Goal: Task Accomplishment & Management: Use online tool/utility

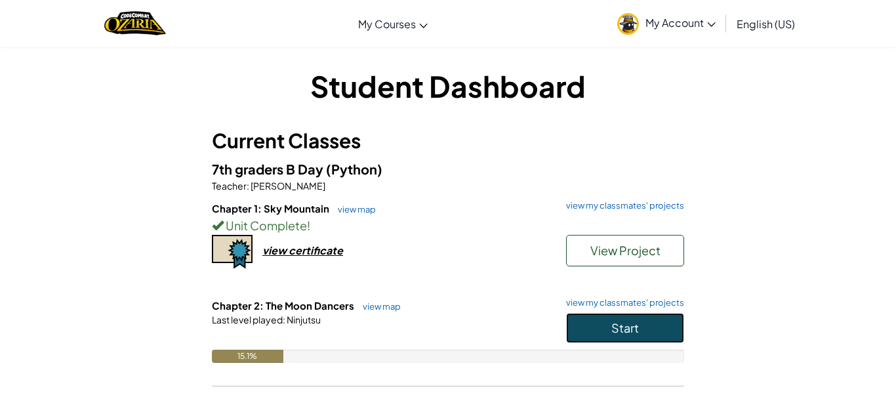
click at [592, 331] on button "Start" at bounding box center [625, 328] width 118 height 30
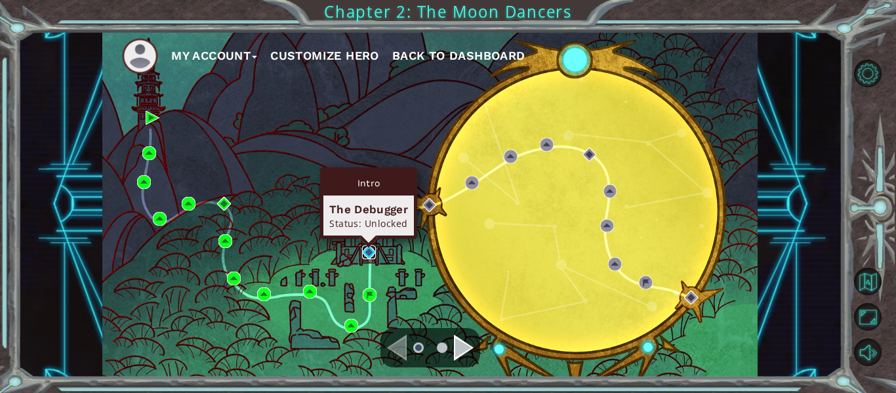
click at [366, 252] on img at bounding box center [369, 252] width 14 height 14
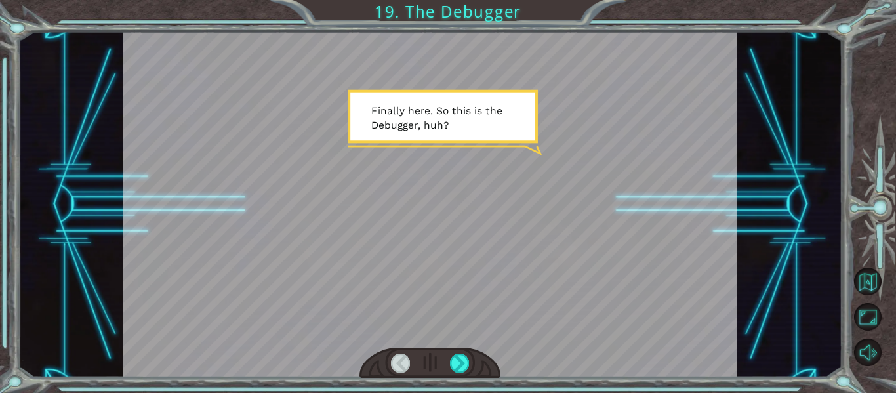
click at [451, 201] on div at bounding box center [430, 204] width 615 height 346
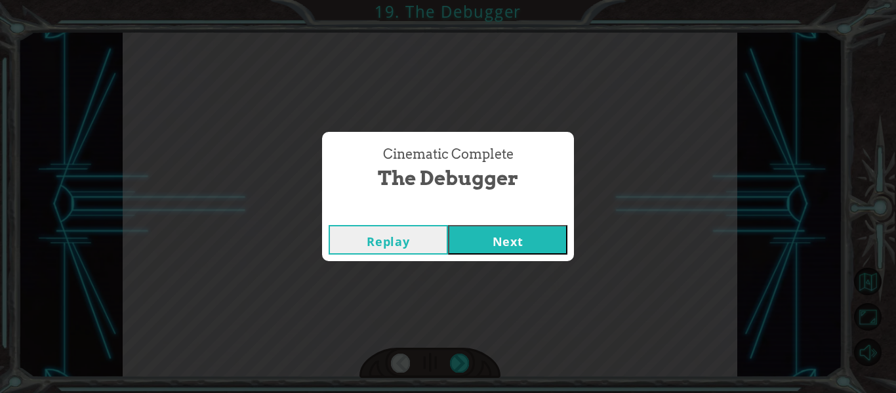
click at [408, 246] on button "Replay" at bounding box center [388, 240] width 119 height 30
click at [502, 241] on button "Next" at bounding box center [507, 240] width 119 height 30
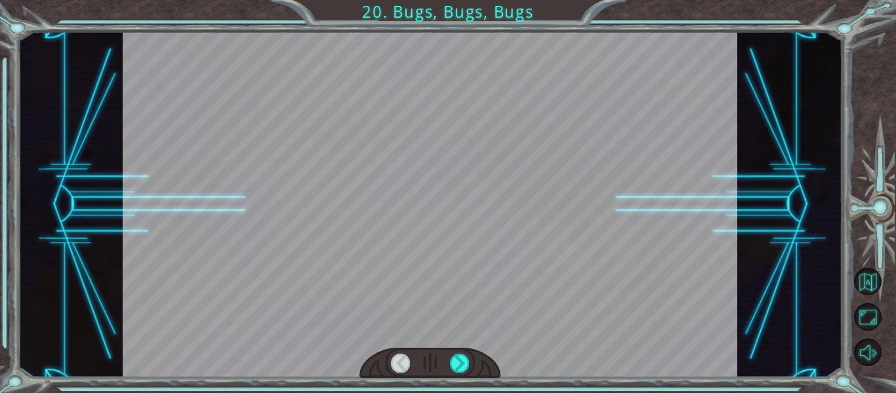
click at [502, 241] on div at bounding box center [430, 204] width 615 height 346
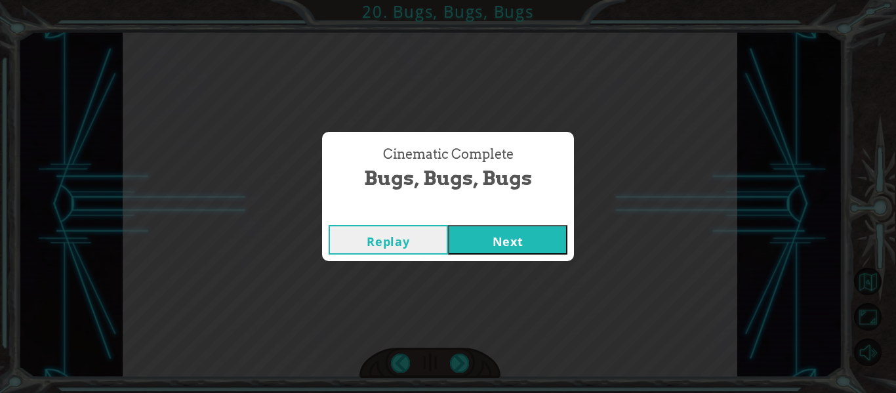
click at [506, 232] on button "Next" at bounding box center [507, 240] width 119 height 30
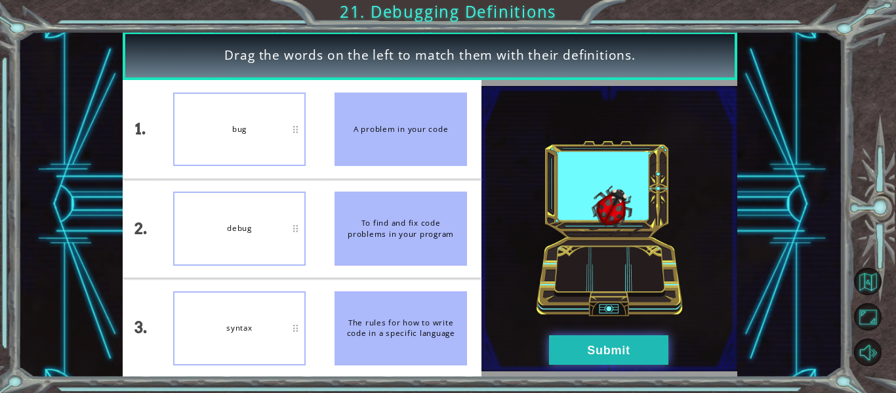
click at [633, 346] on button "Submit" at bounding box center [608, 350] width 119 height 30
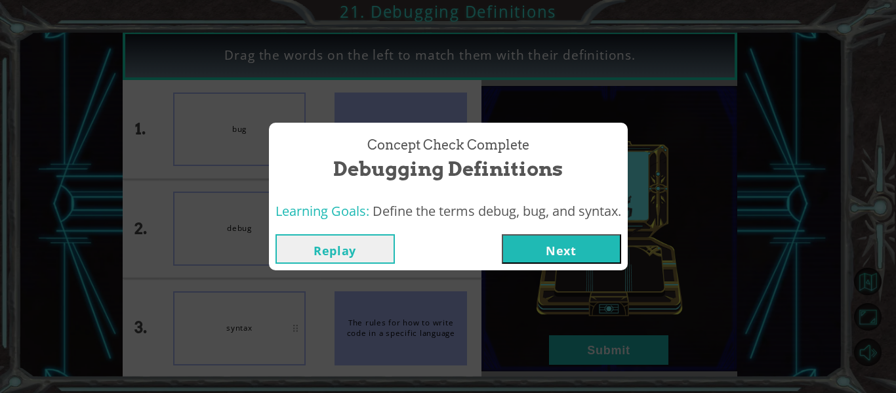
click at [591, 260] on button "Next" at bounding box center [561, 249] width 119 height 30
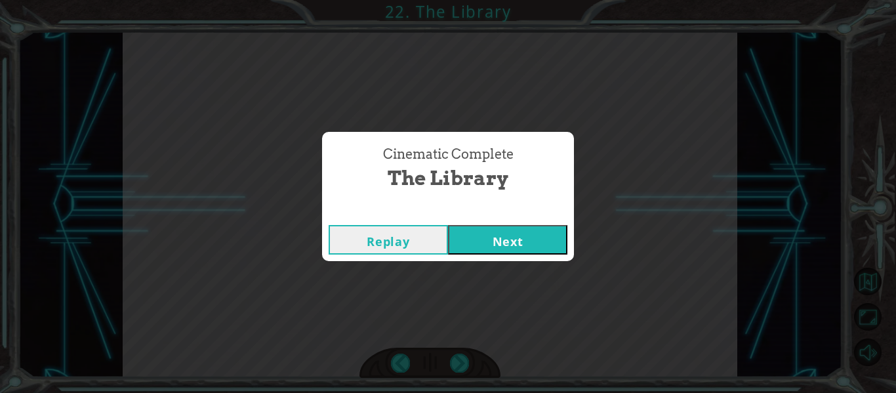
click at [466, 249] on button "Next" at bounding box center [507, 240] width 119 height 30
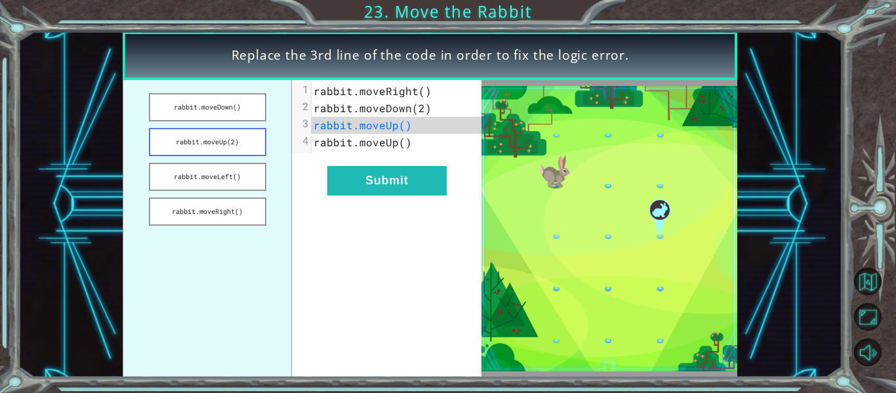
click at [255, 140] on button "rabbit.moveUp(2)" at bounding box center [207, 142] width 117 height 28
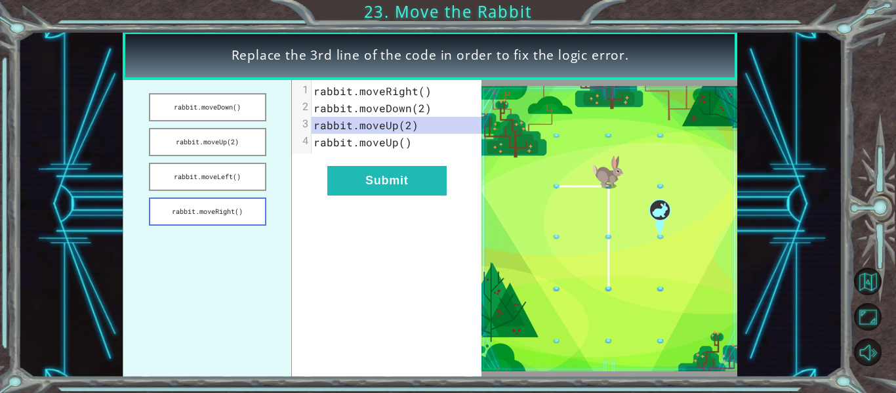
click at [241, 222] on button "rabbit.moveRight()" at bounding box center [207, 211] width 117 height 28
click at [243, 115] on button "rabbit.moveDown()" at bounding box center [207, 107] width 117 height 28
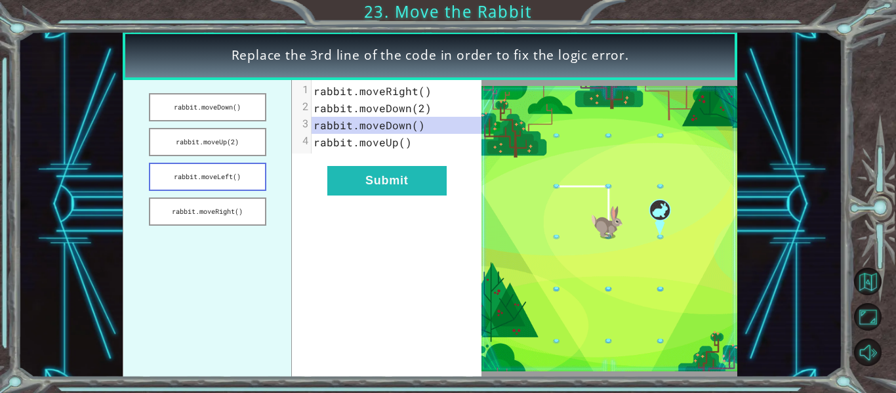
click at [180, 176] on button "rabbit.moveLeft()" at bounding box center [207, 177] width 117 height 28
click at [186, 143] on button "rabbit.moveUp(2)" at bounding box center [207, 142] width 117 height 28
click at [193, 180] on button "rabbit.moveLeft()" at bounding box center [207, 177] width 117 height 28
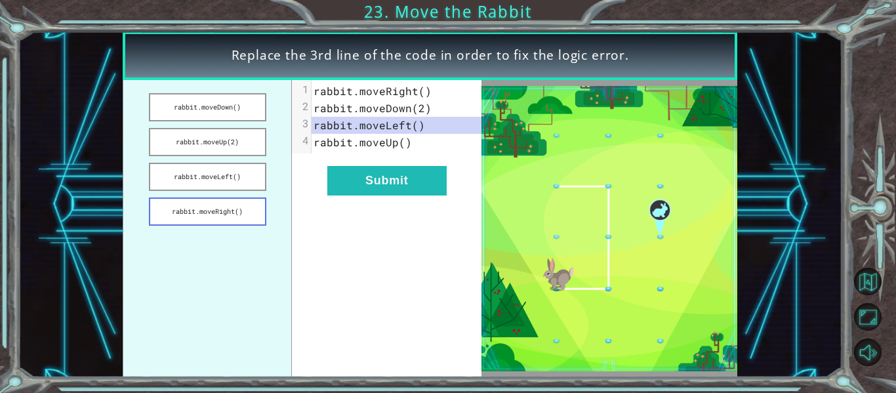
click at [161, 214] on button "rabbit.moveRight()" at bounding box center [207, 211] width 117 height 28
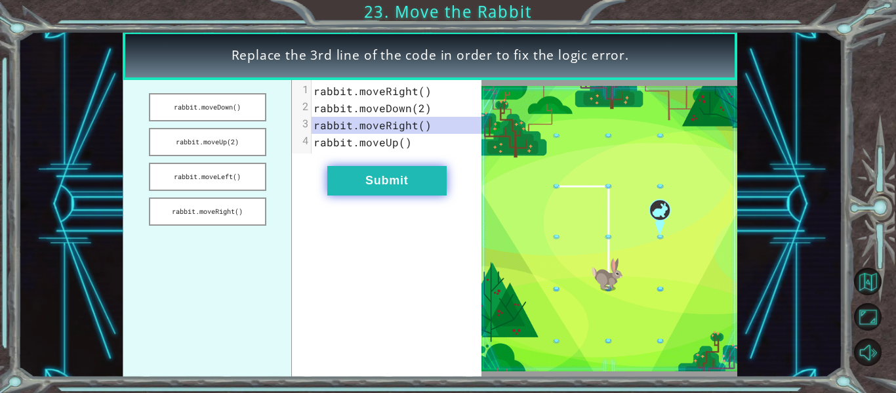
click at [357, 180] on button "Submit" at bounding box center [386, 181] width 119 height 30
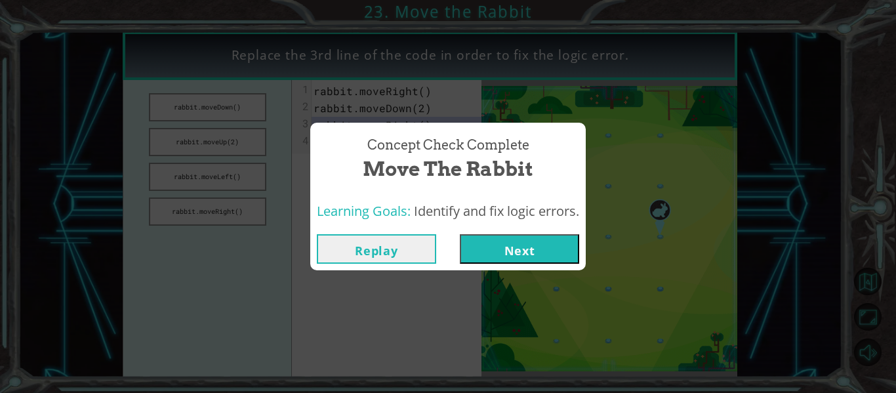
click at [508, 252] on button "Next" at bounding box center [519, 249] width 119 height 30
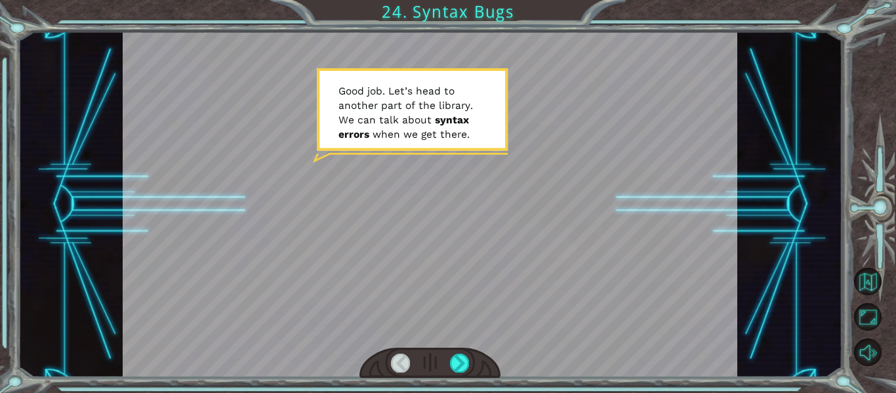
click at [462, 349] on div at bounding box center [430, 363] width 142 height 31
click at [460, 361] on div at bounding box center [459, 362] width 19 height 18
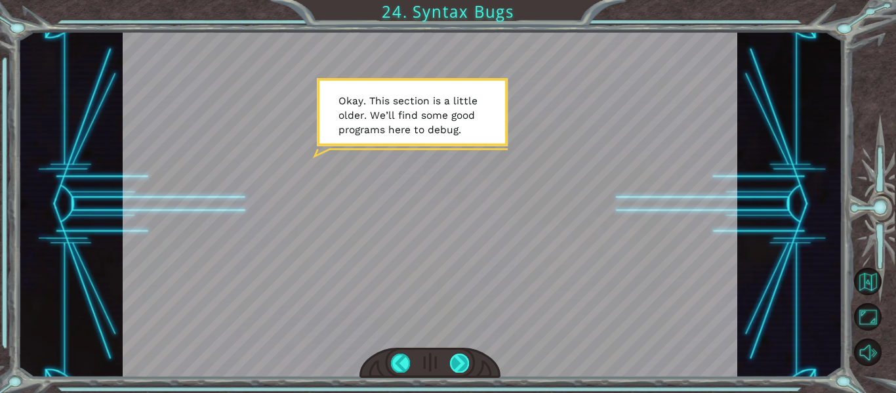
click at [464, 354] on div at bounding box center [459, 362] width 19 height 18
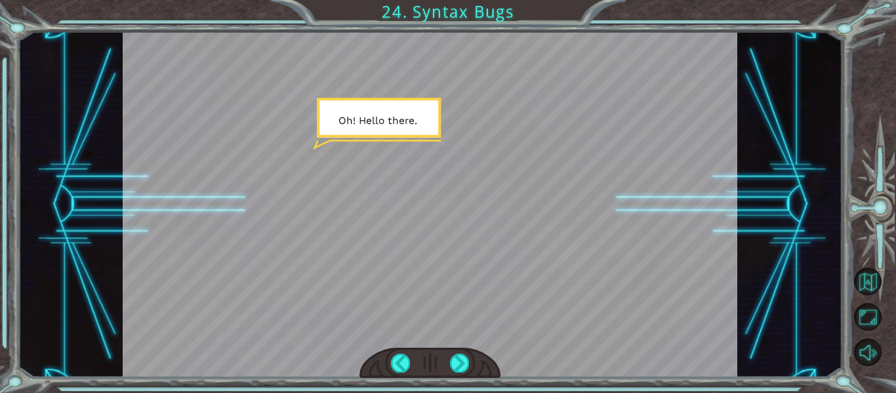
click at [464, 350] on div at bounding box center [430, 363] width 142 height 31
click at [463, 357] on div at bounding box center [459, 362] width 19 height 18
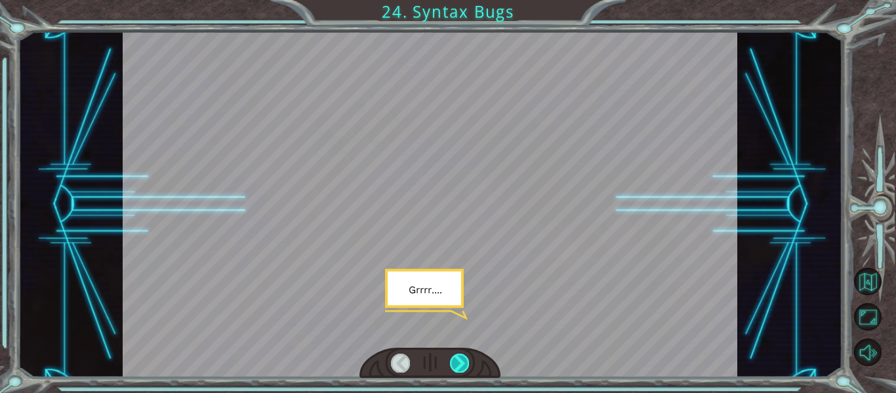
click at [462, 357] on div at bounding box center [459, 362] width 19 height 18
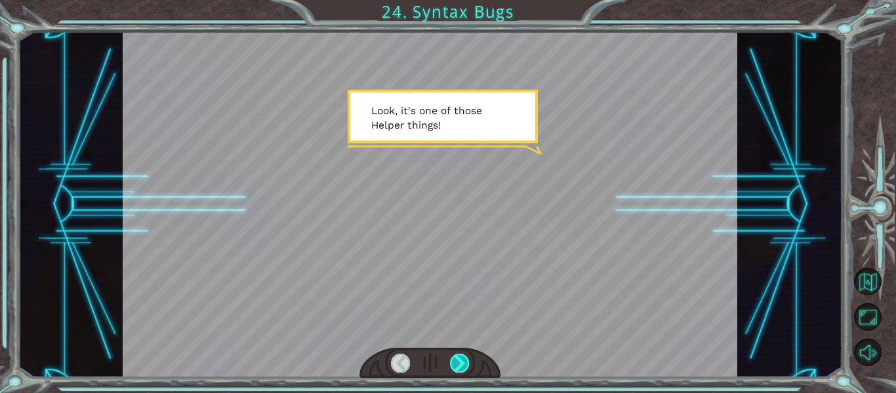
click at [462, 357] on div at bounding box center [459, 362] width 19 height 18
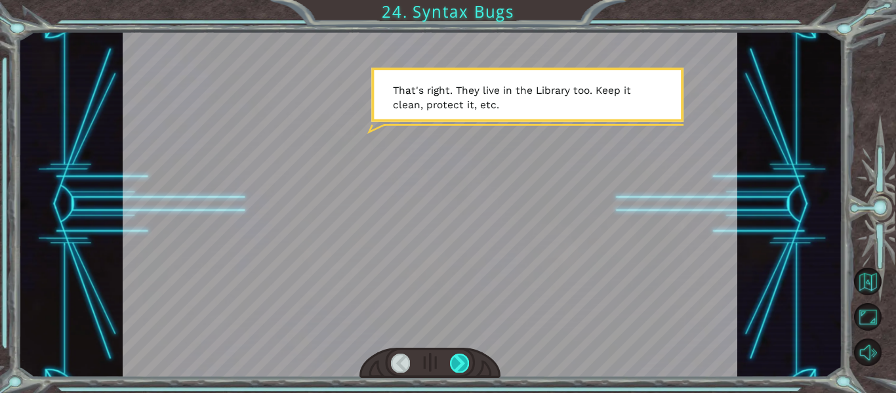
click at [462, 357] on div at bounding box center [459, 362] width 19 height 18
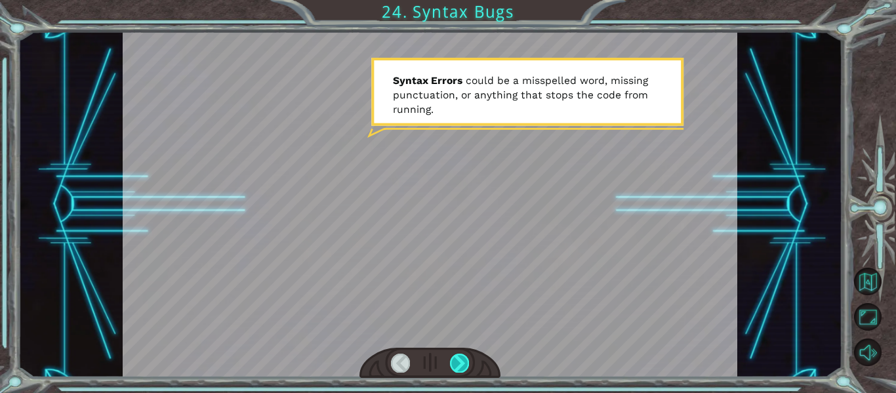
click at [462, 357] on div at bounding box center [459, 362] width 19 height 18
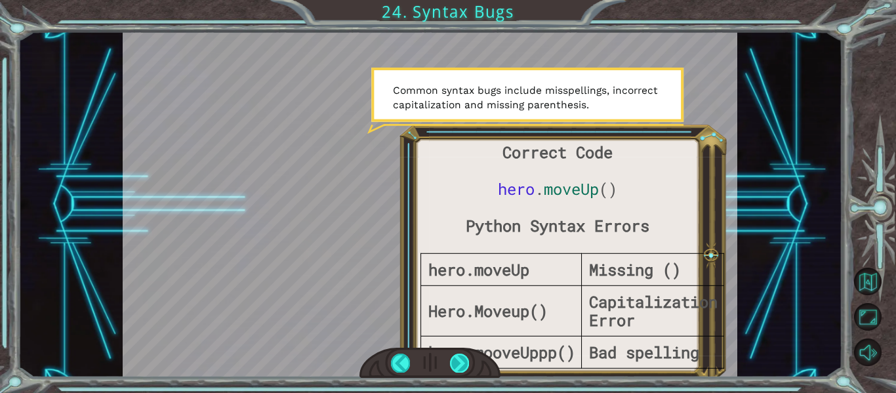
click at [463, 357] on div at bounding box center [459, 362] width 19 height 18
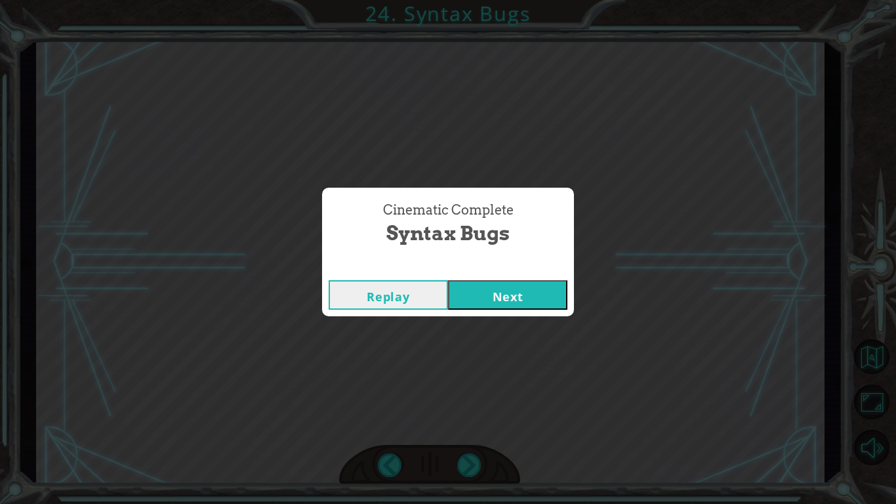
click at [509, 310] on button "Next" at bounding box center [507, 295] width 119 height 30
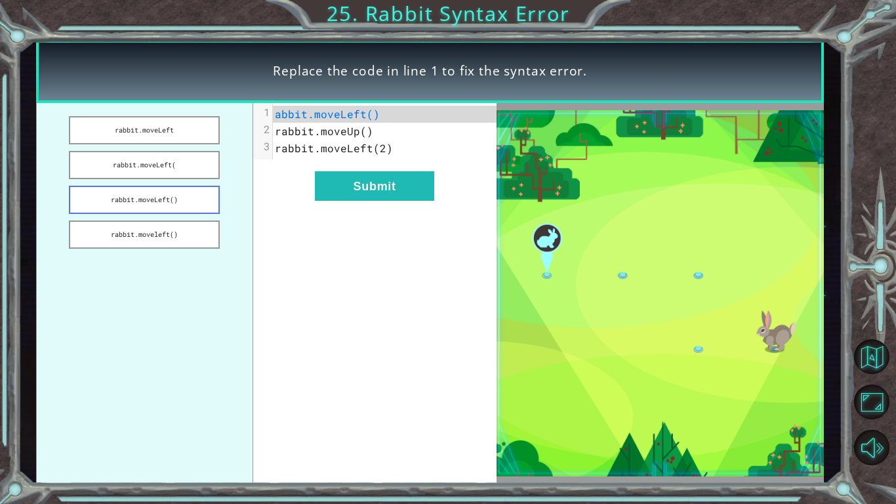
click at [207, 198] on button "rabbit.moveLeft()" at bounding box center [144, 200] width 151 height 28
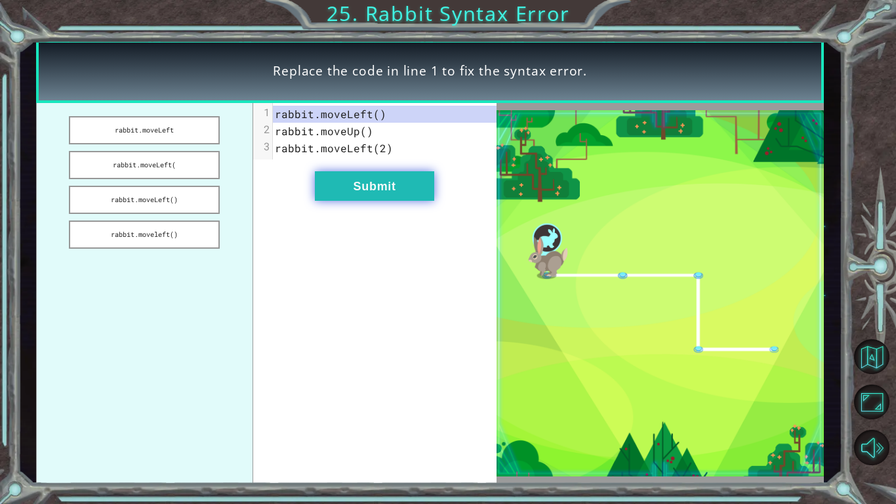
click at [351, 181] on button "Submit" at bounding box center [374, 186] width 119 height 30
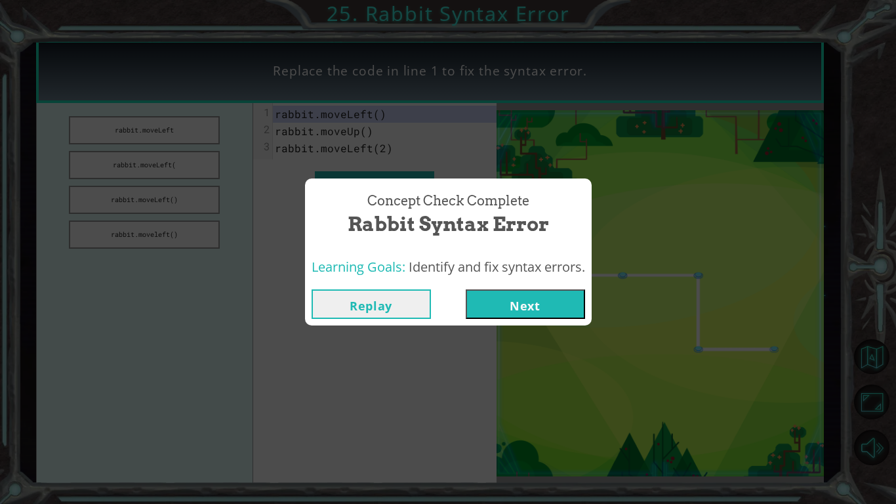
click at [530, 292] on button "Next" at bounding box center [525, 304] width 119 height 30
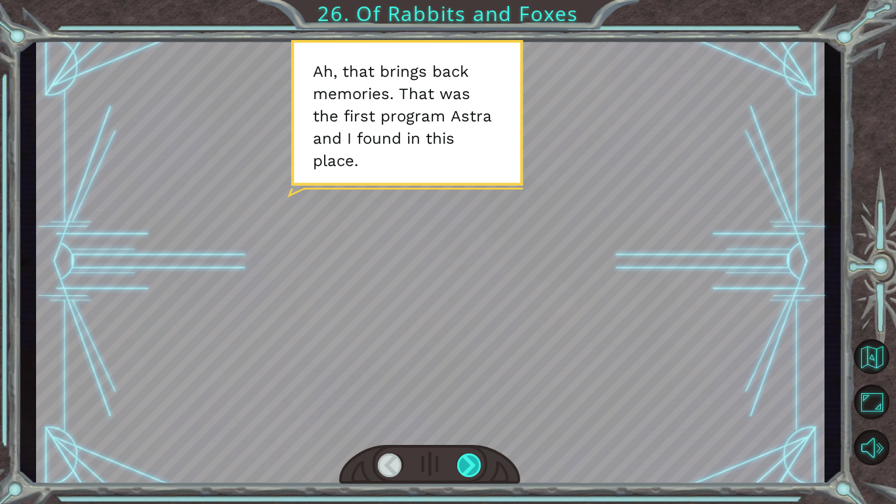
click at [474, 392] on div at bounding box center [469, 465] width 25 height 24
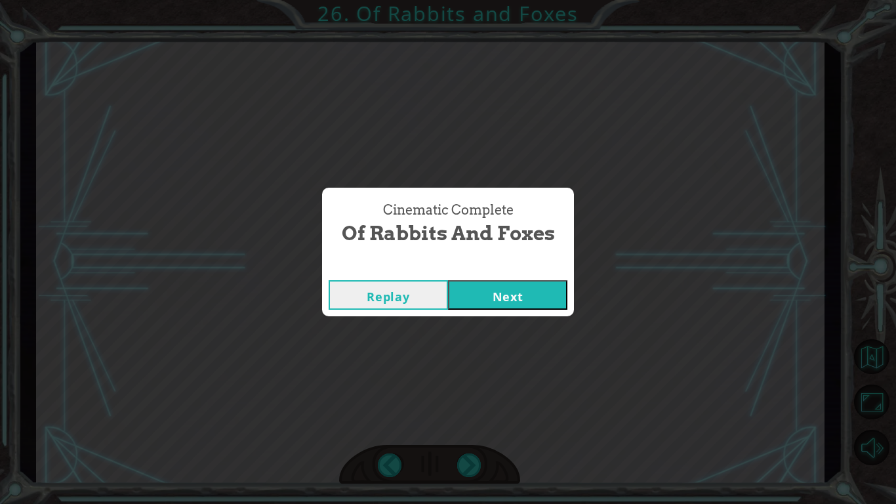
click at [544, 296] on button "Next" at bounding box center [507, 295] width 119 height 30
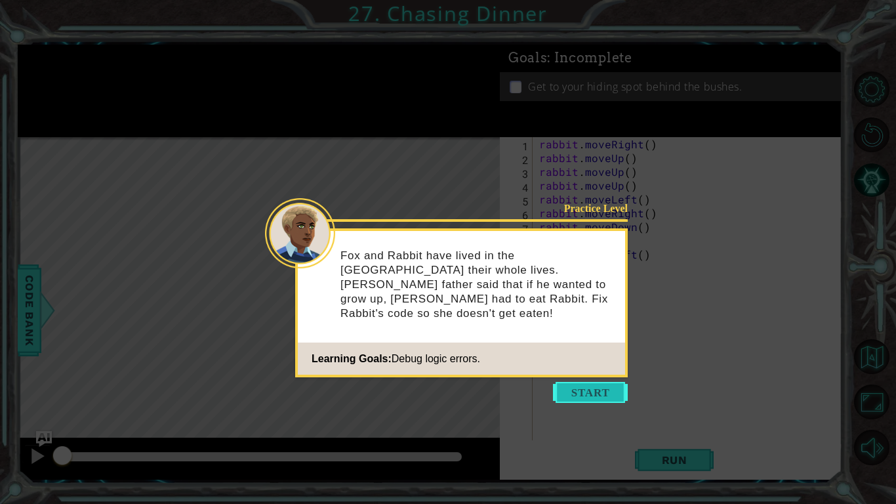
click at [576, 392] on button "Start" at bounding box center [590, 392] width 75 height 21
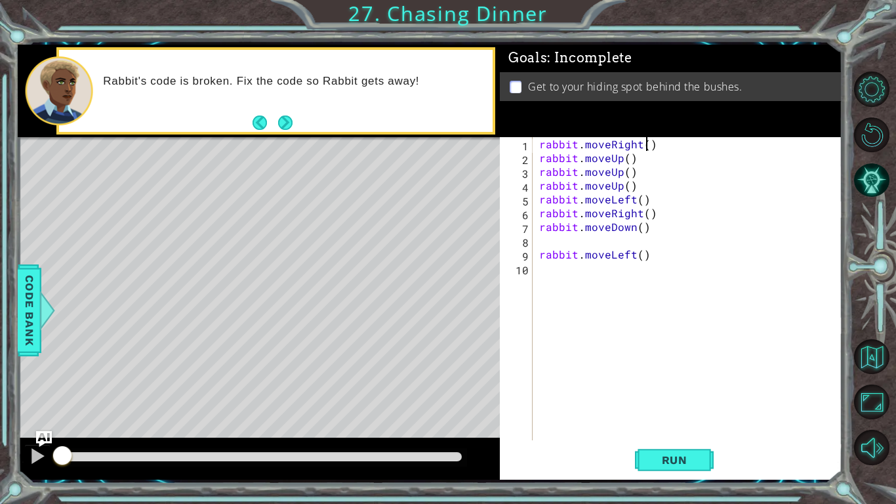
click at [644, 148] on div "rabbit . moveRight ( ) rabbit . moveUp ( ) rabbit . moveUp ( ) rabbit . moveUp …" at bounding box center [690, 302] width 309 height 331
click at [620, 184] on div "rabbit . moveRight ( 2 ) rabbit . moveUp ( ) rabbit . moveUp ( ) rabbit . moveU…" at bounding box center [690, 302] width 309 height 331
click at [637, 187] on div "rabbit . moveRight ( 2 ) rabbit . moveUp ( ) rabbit . moveUp ( ) rabbit . moveU…" at bounding box center [690, 302] width 309 height 331
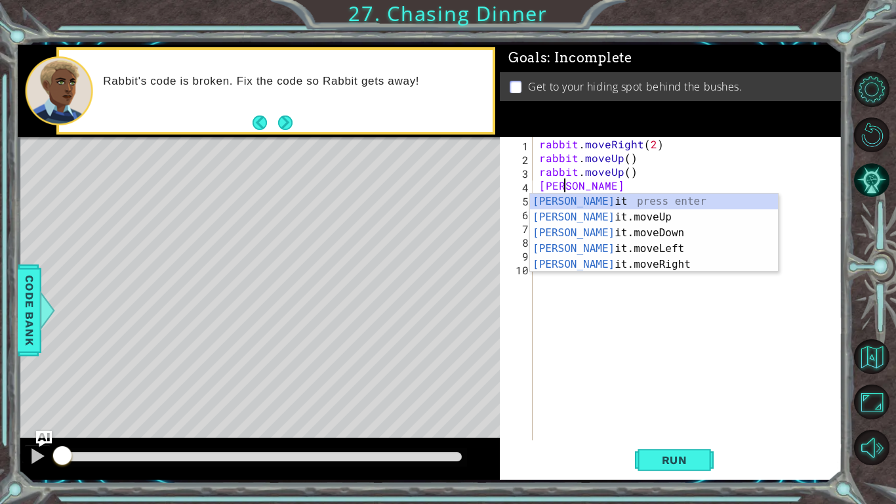
scroll to position [0, 1]
type textarea "r"
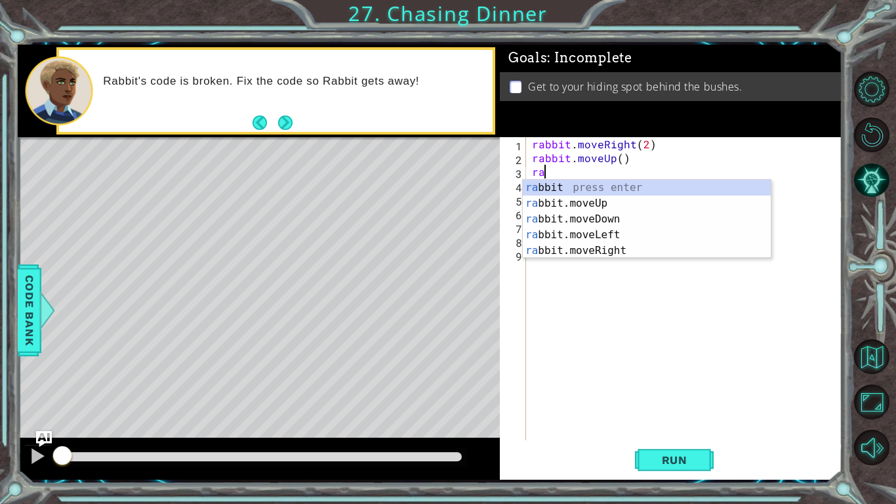
type textarea "r"
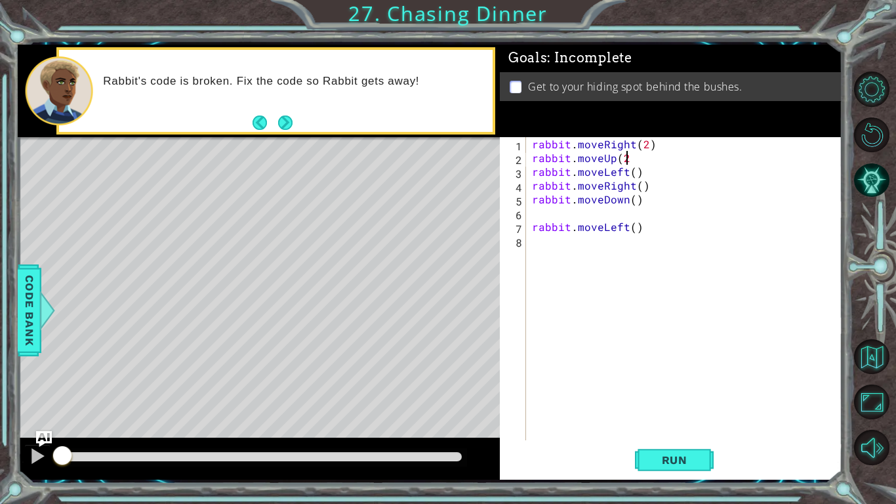
scroll to position [0, 5]
type textarea "rabbit.moveUp(2)"
click at [643, 239] on div "rabbit . moveRight ( 2 ) rabbit . moveUp ( 2 ) rabbit . moveLeft ( ) rabbit . m…" at bounding box center [686, 302] width 315 height 331
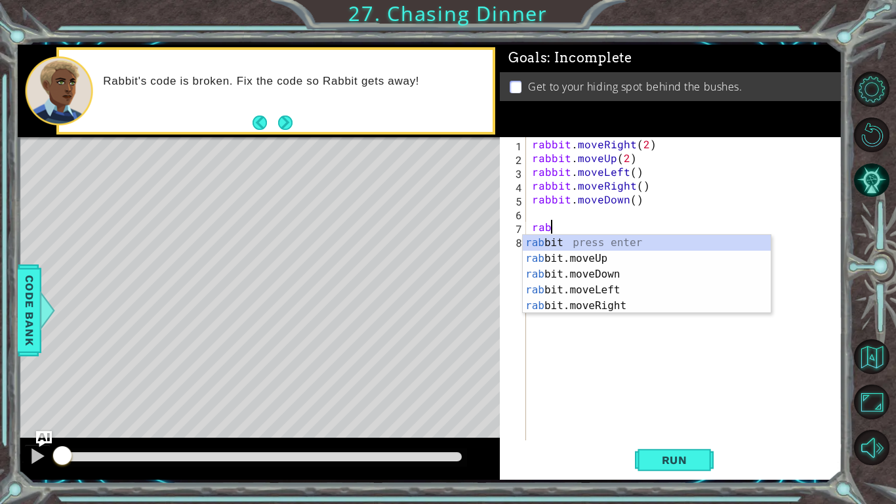
type textarea "r"
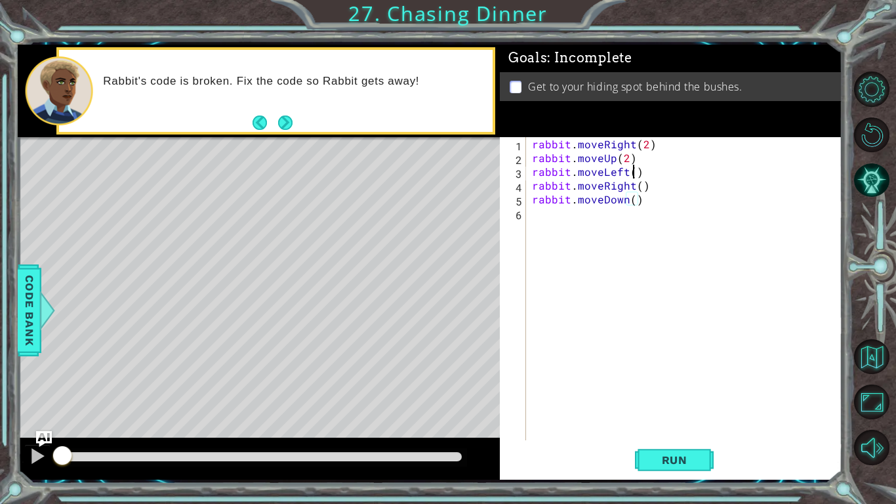
click at [633, 175] on div "rabbit . moveRight ( 2 ) rabbit . moveUp ( 2 ) rabbit . moveLeft ( ) rabbit . m…" at bounding box center [686, 302] width 315 height 331
click at [652, 182] on div "rabbit . moveRight ( 2 ) rabbit . moveUp ( 2 ) rabbit . moveLeft ( 2 ) rabbit .…" at bounding box center [686, 302] width 315 height 331
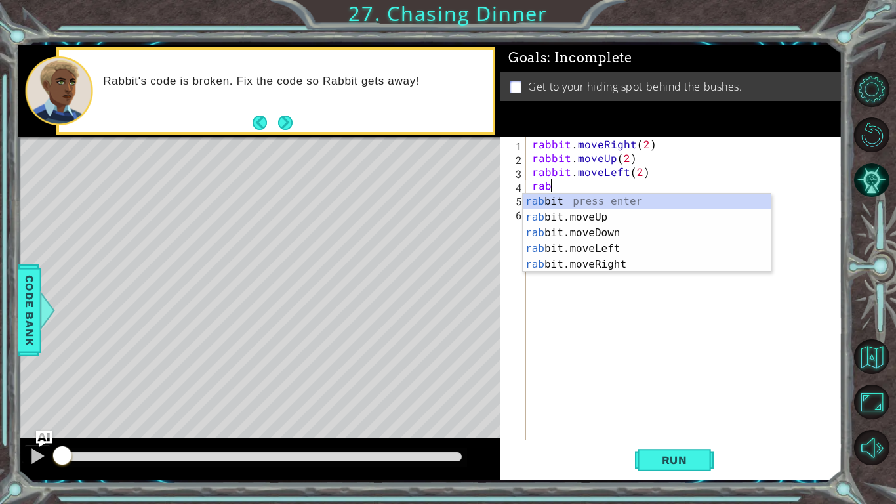
scroll to position [0, 0]
type textarea "r"
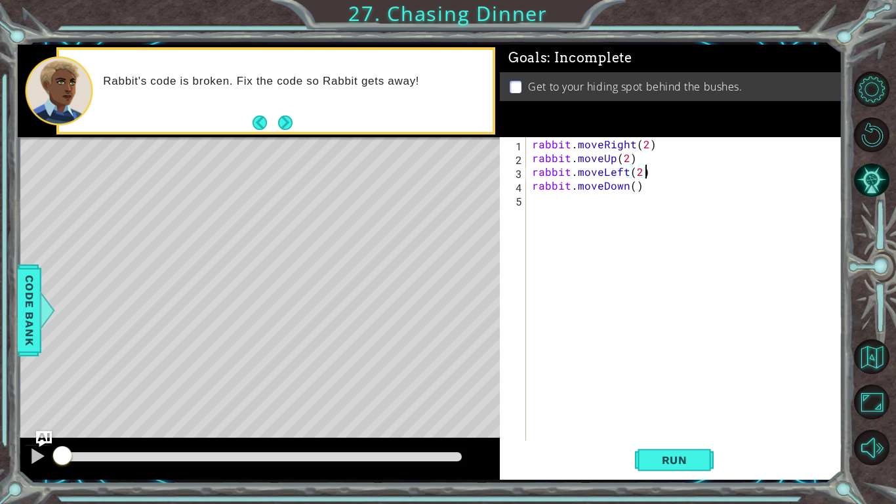
type textarea "rabbit.moveDown()"
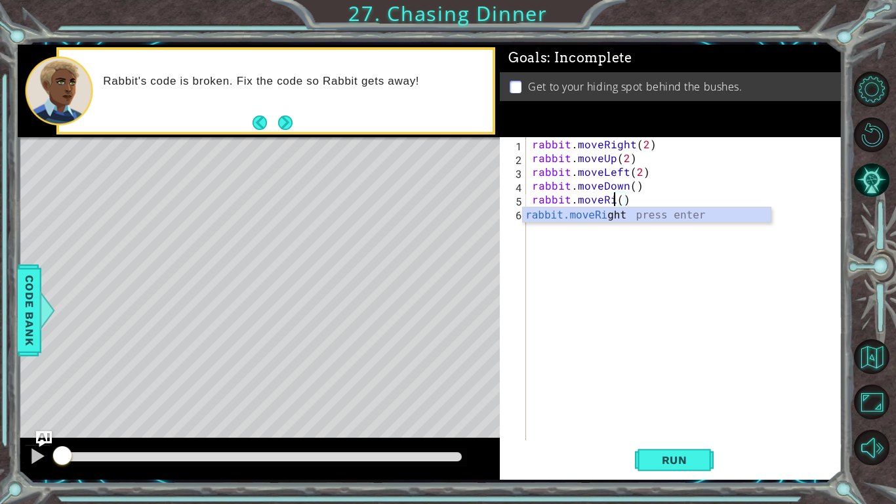
scroll to position [0, 5]
type textarea "rabbit.moveLeft()"
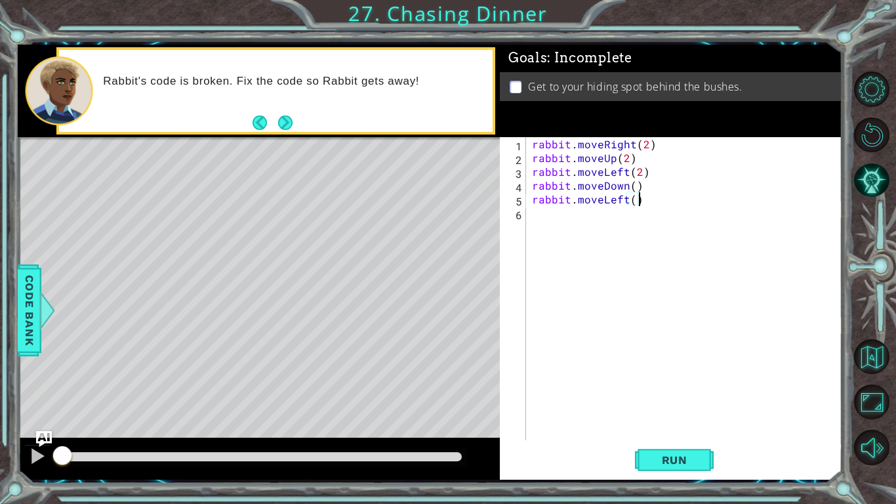
scroll to position [0, 0]
type textarea "rabbit.moveUp(2)"
click at [669, 392] on button "Run" at bounding box center [674, 460] width 79 height 34
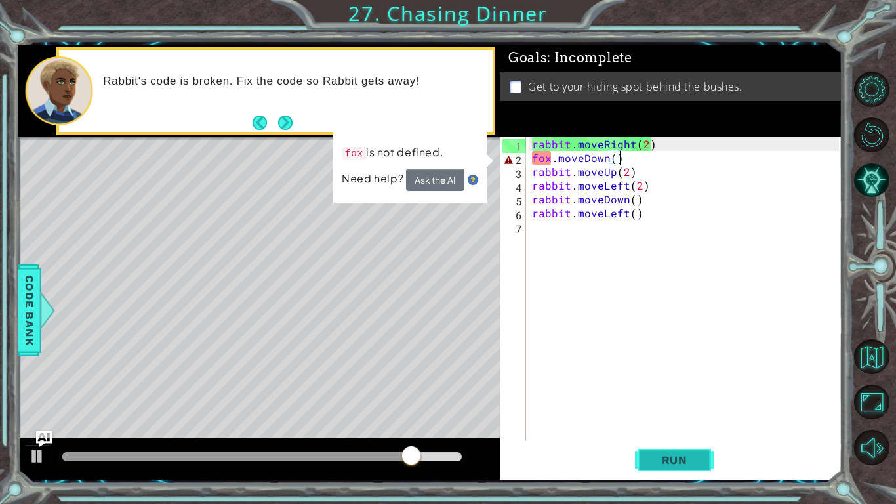
click at [668, 392] on span "Run" at bounding box center [675, 459] width 52 height 13
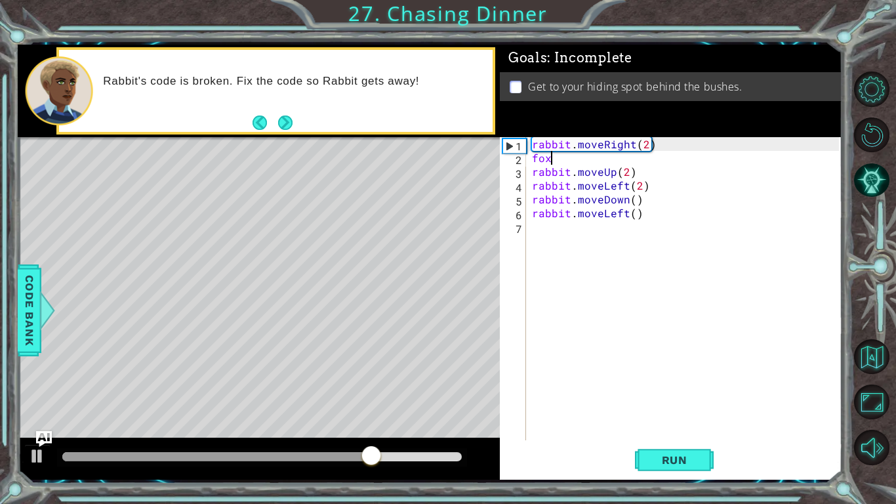
scroll to position [0, 0]
type textarea "f"
type textarea "rabbit.moveRight(2)"
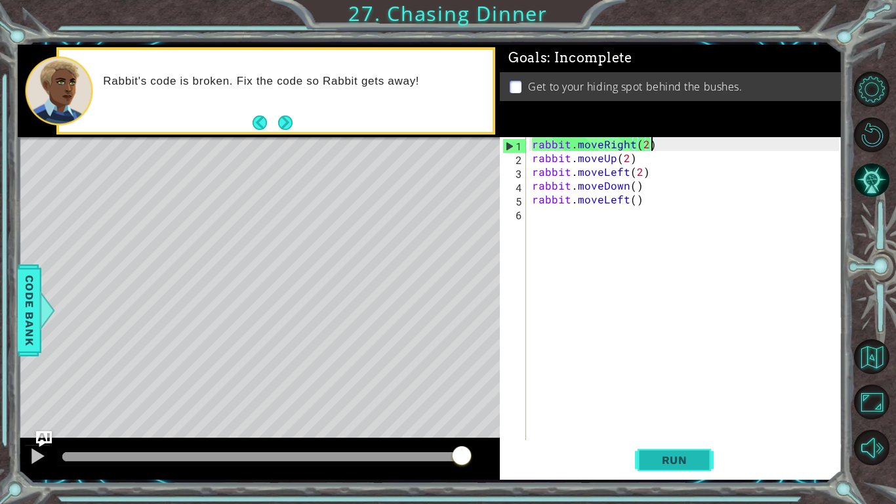
click at [666, 392] on span "Run" at bounding box center [675, 459] width 52 height 13
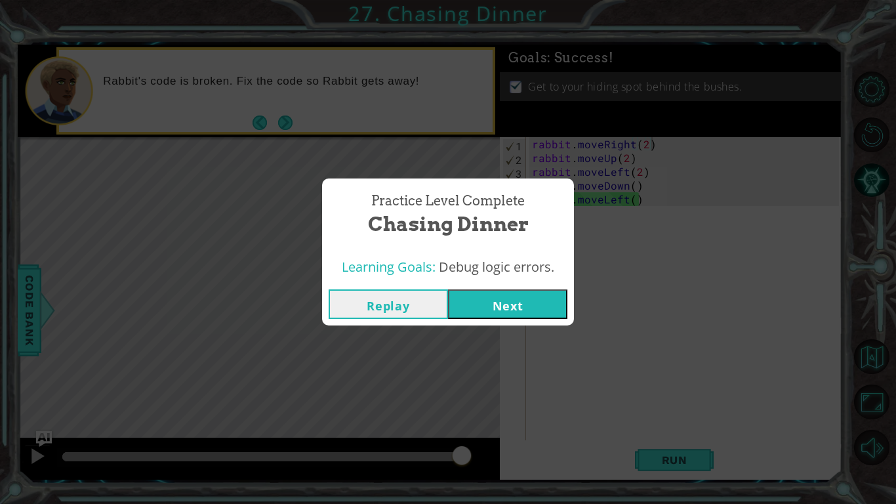
click at [521, 310] on button "Next" at bounding box center [507, 304] width 119 height 30
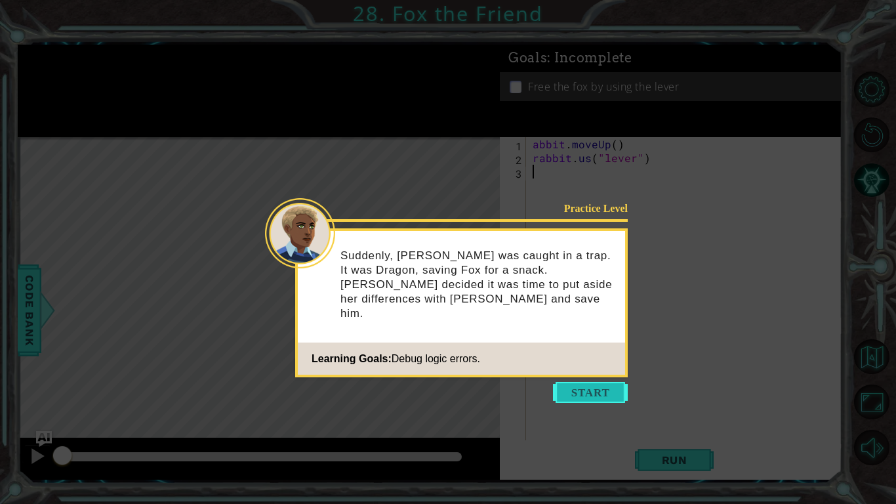
click at [595, 392] on button "Start" at bounding box center [590, 392] width 75 height 21
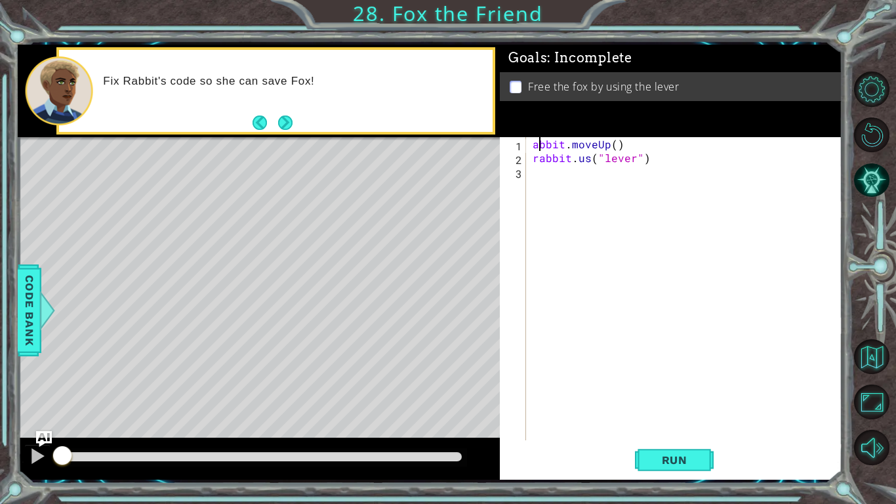
click at [537, 148] on div "abbit . moveUp ( ) rabbit . us ( "lever" )" at bounding box center [687, 302] width 315 height 331
type textarea "rabbit.moveUp()"
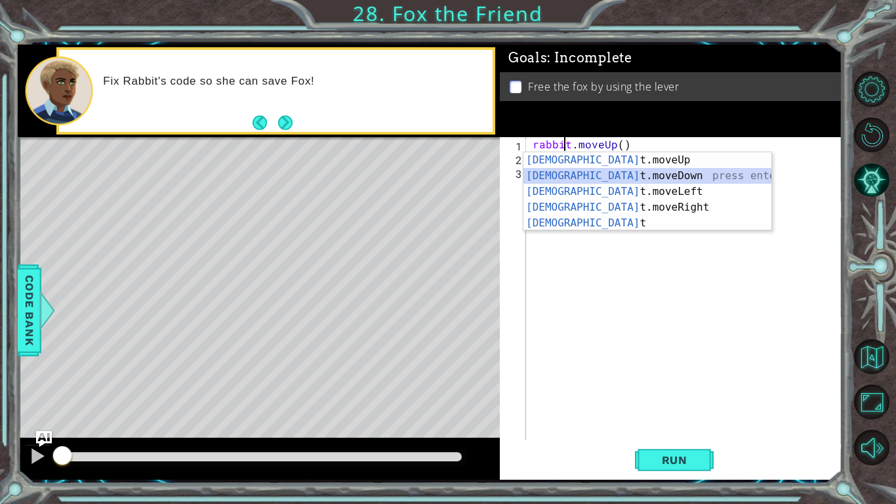
click at [553, 251] on div "rabbit . moveUp ( ) rabbit . us ( "lever" )" at bounding box center [687, 302] width 315 height 331
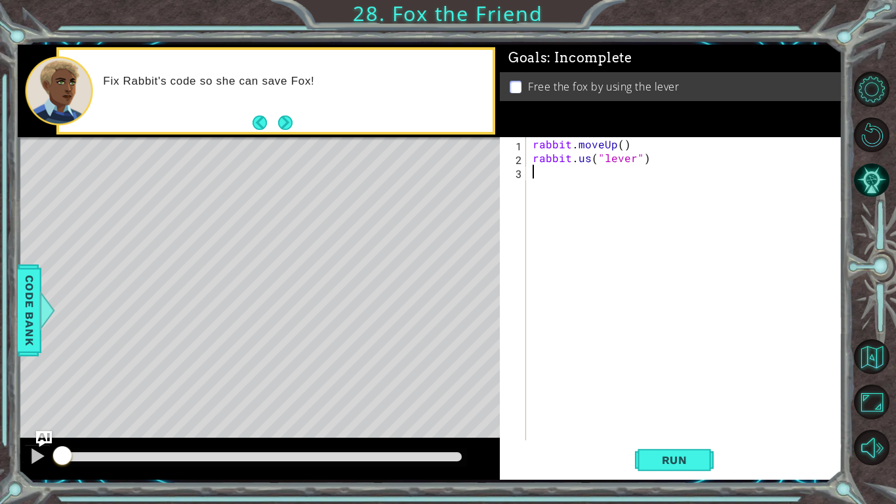
click at [589, 159] on div "rabbit . moveUp ( ) rabbit . us ( "lever" )" at bounding box center [687, 302] width 315 height 331
type textarea "rabbit.use("lever")"
click at [687, 392] on span "Run" at bounding box center [675, 459] width 52 height 13
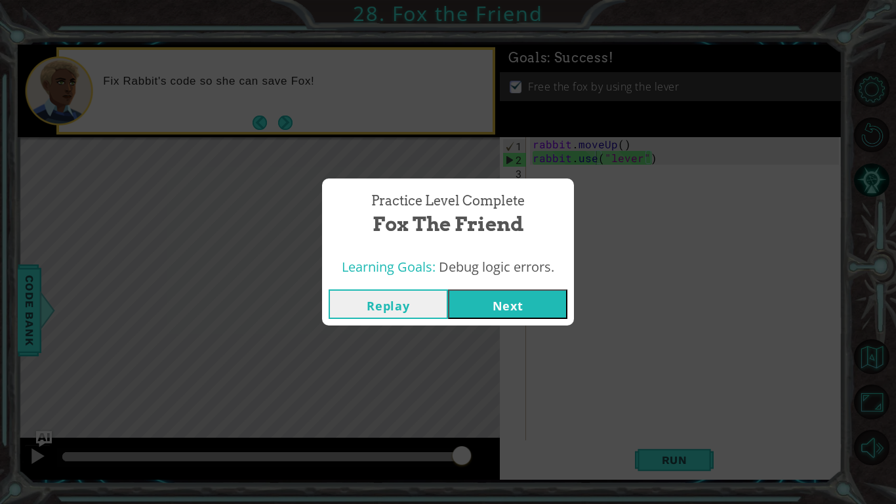
click at [488, 301] on button "Next" at bounding box center [507, 304] width 119 height 30
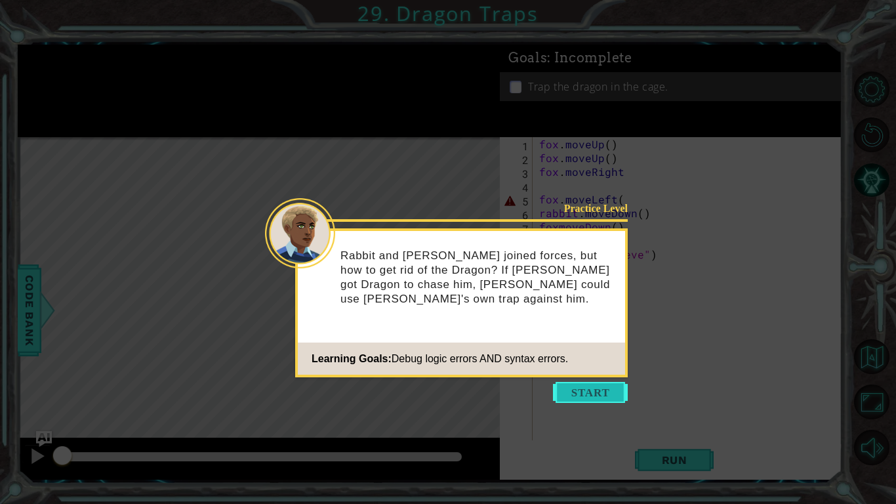
click at [577, 392] on button "Start" at bounding box center [590, 392] width 75 height 21
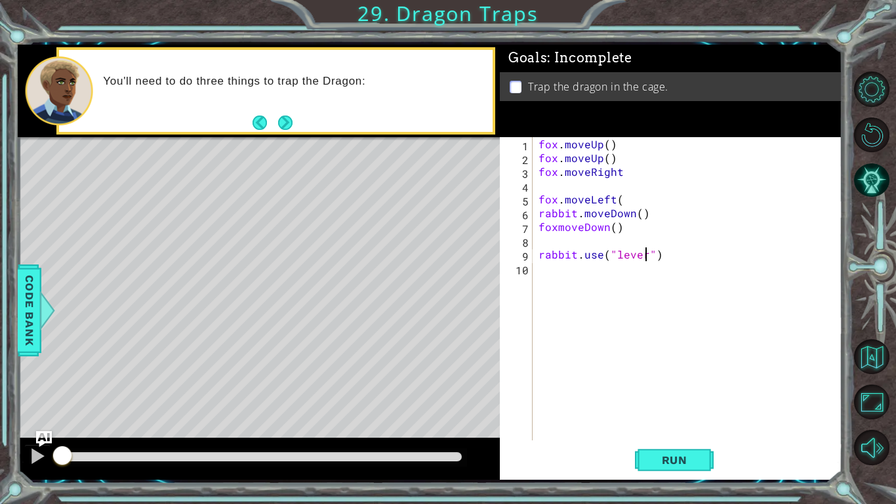
scroll to position [0, 7]
click at [287, 122] on button "Next" at bounding box center [284, 122] width 14 height 14
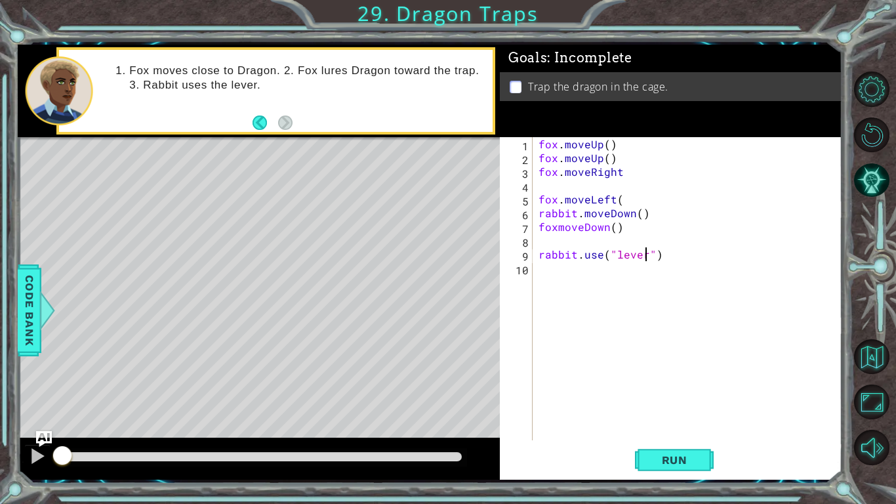
click at [543, 251] on div "fox . moveUp ( ) fox . moveUp ( ) fox . moveRight fox . moveLeft ( rabbit . mov…" at bounding box center [691, 302] width 310 height 331
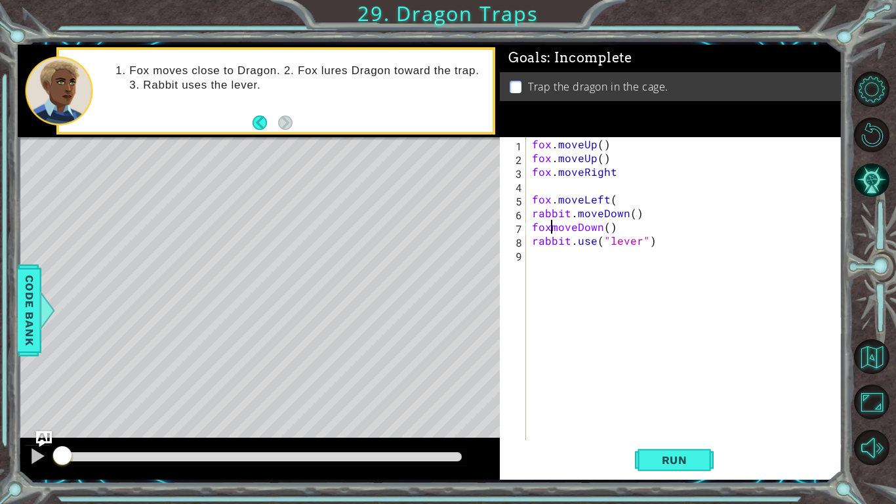
scroll to position [0, 1]
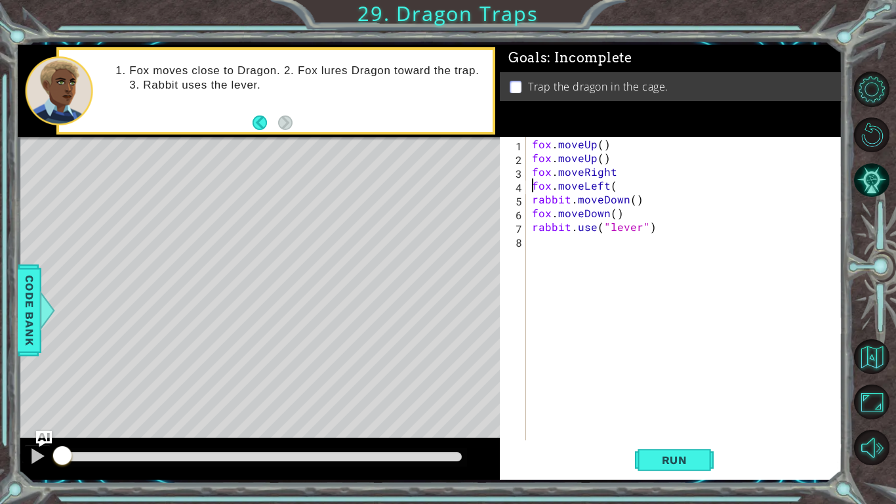
click at [609, 155] on div "fox . moveUp ( ) fox . moveUp ( ) fox . moveRight fox . moveLeft ( rabbit . mov…" at bounding box center [686, 302] width 315 height 331
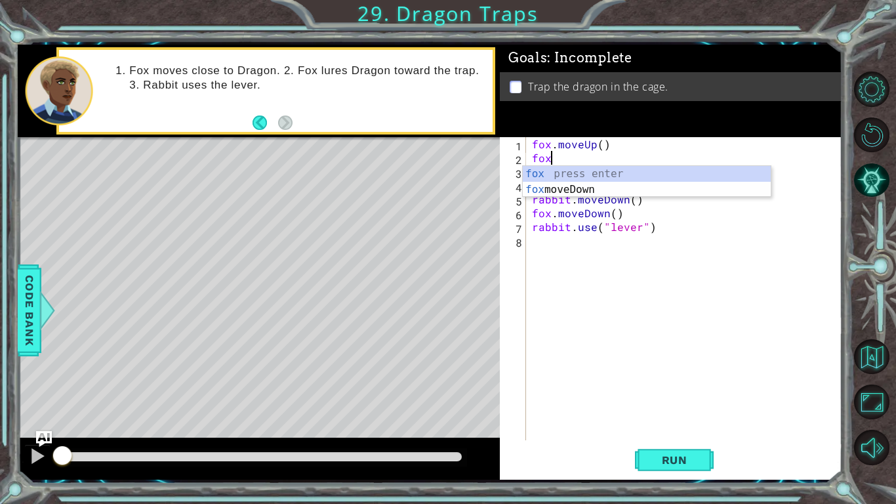
scroll to position [0, 0]
type textarea "f"
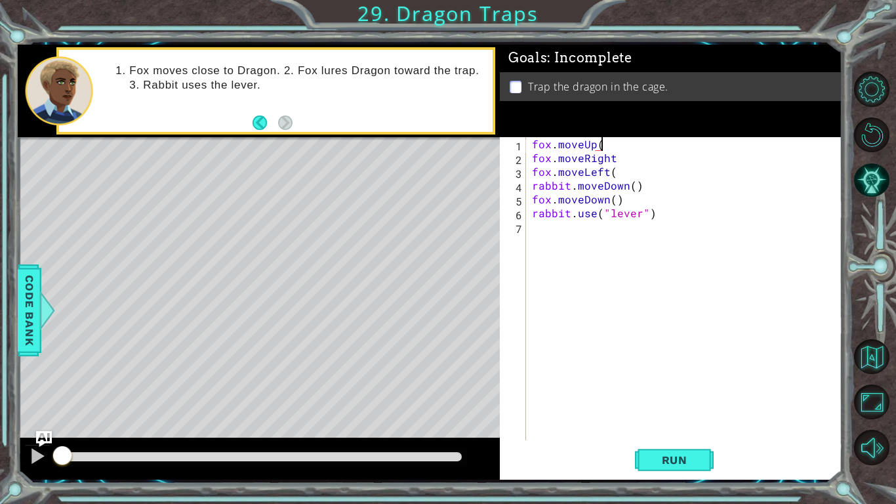
scroll to position [0, 4]
click at [639, 184] on div "fox . moveUp ( 2 ) fox . moveRight fox . moveLeft ( rabbit . moveDown ( ) fox .…" at bounding box center [686, 302] width 315 height 331
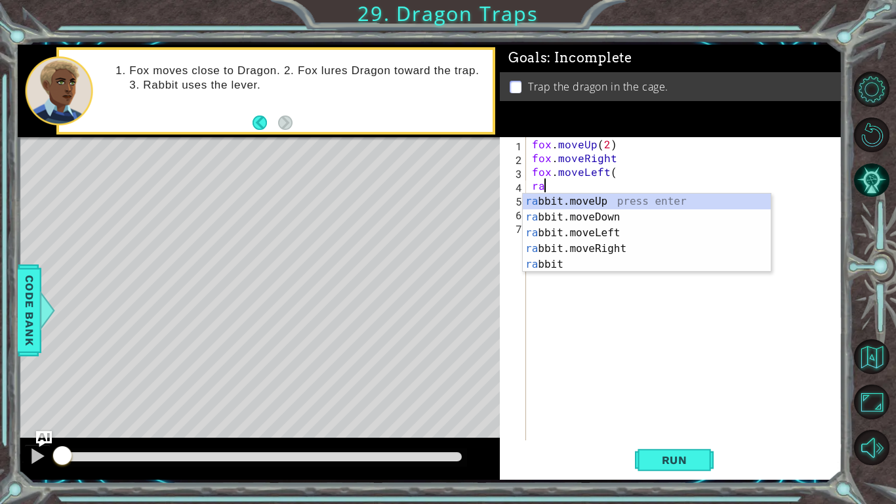
scroll to position [0, 0]
type textarea "r"
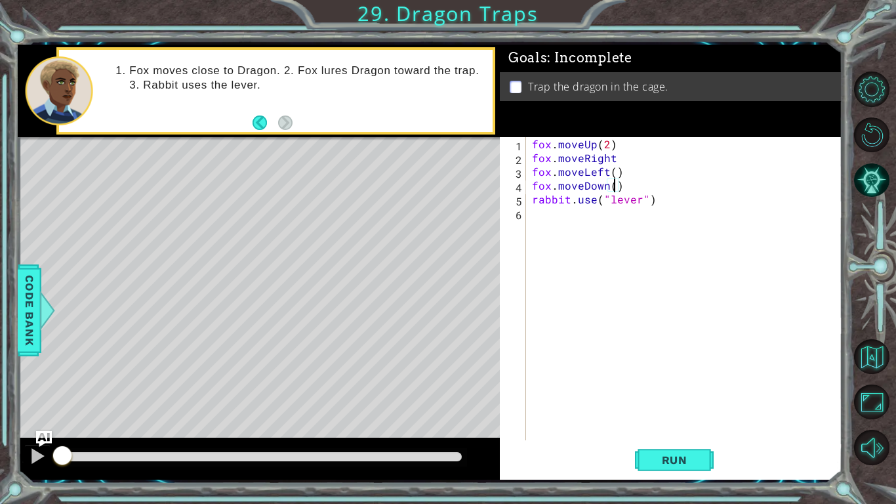
scroll to position [0, 5]
type textarea "rabbit.use("lever")"
click at [645, 392] on button "Run" at bounding box center [674, 460] width 79 height 34
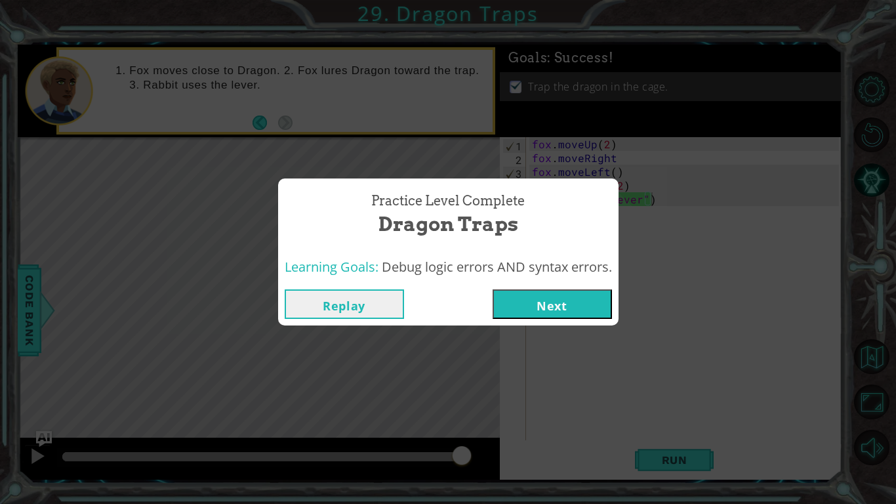
click at [353, 353] on div "Practice Level Complete Dragon Traps Learning Goals: Debug logic errors AND syn…" at bounding box center [448, 252] width 896 height 504
click at [334, 306] on button "Replay" at bounding box center [344, 304] width 119 height 30
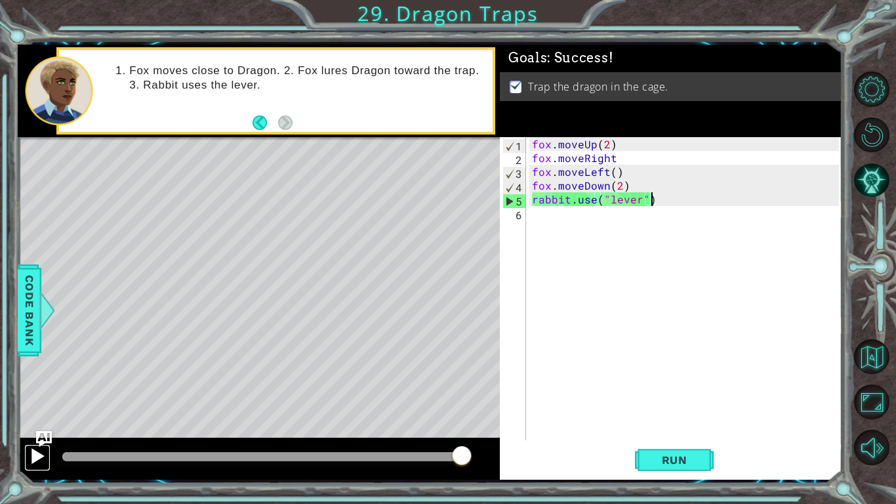
click at [30, 392] on div at bounding box center [37, 455] width 17 height 17
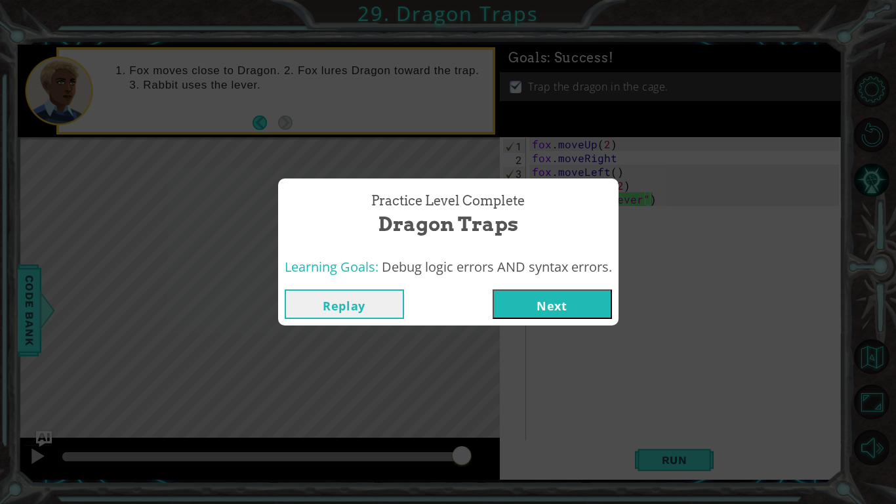
click at [362, 302] on button "Replay" at bounding box center [344, 304] width 119 height 30
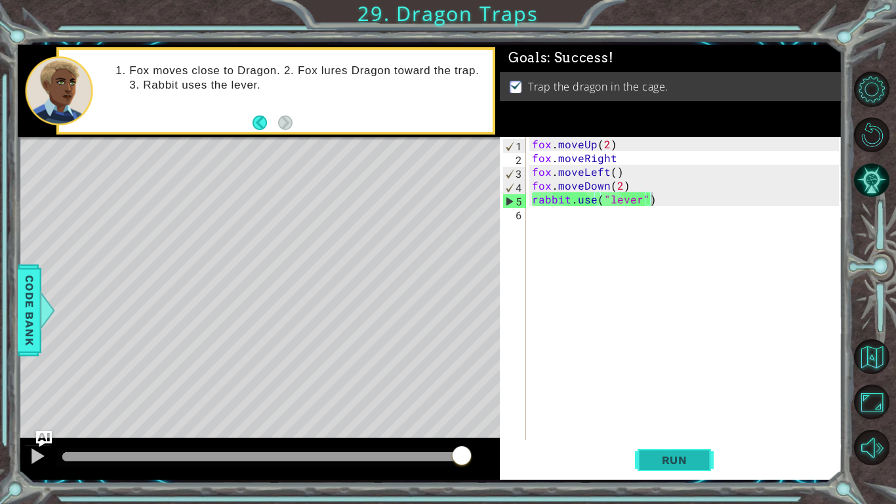
click at [643, 392] on button "Run" at bounding box center [674, 460] width 79 height 34
click at [670, 392] on span "Run" at bounding box center [675, 459] width 52 height 13
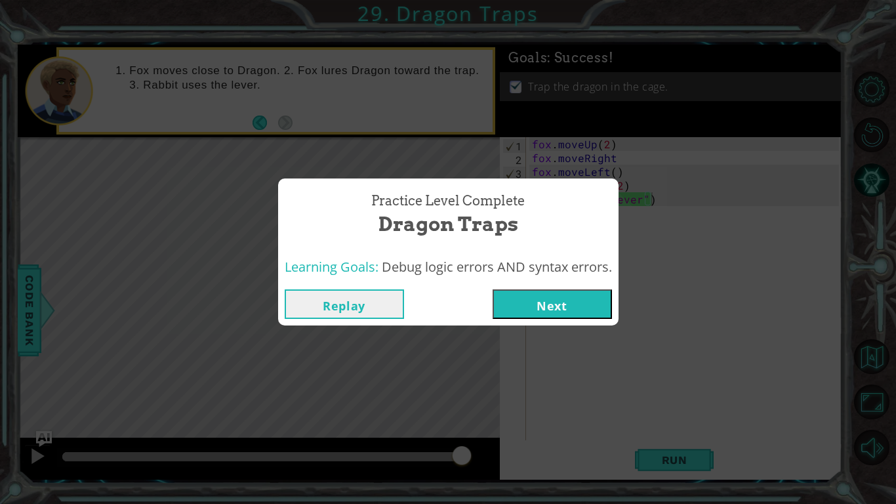
click at [510, 302] on button "Next" at bounding box center [551, 304] width 119 height 30
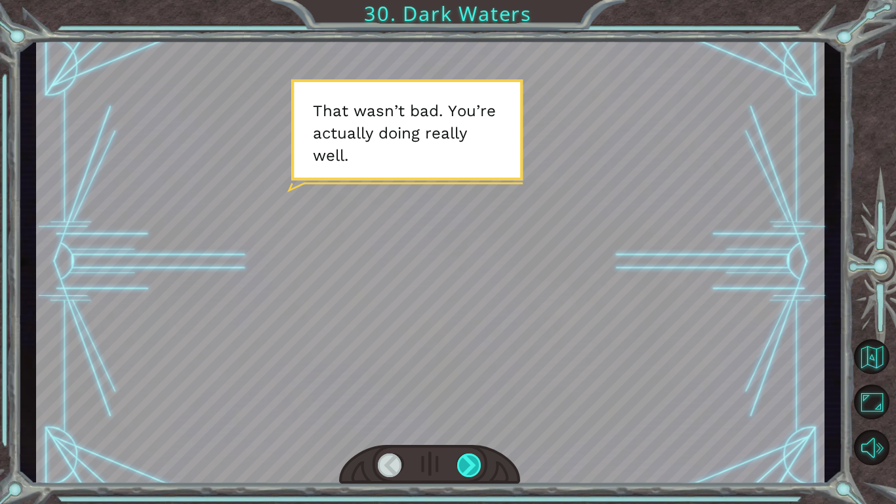
click at [464, 392] on div at bounding box center [469, 465] width 25 height 24
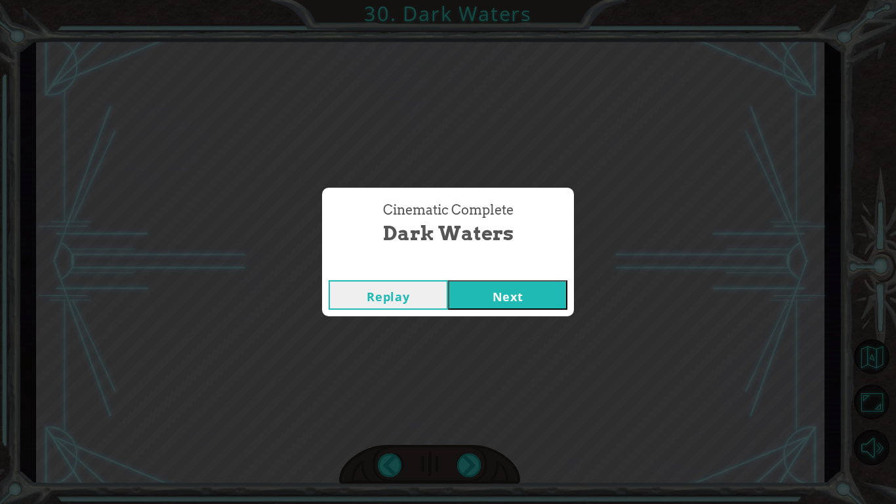
click at [524, 290] on button "Next" at bounding box center [507, 295] width 119 height 30
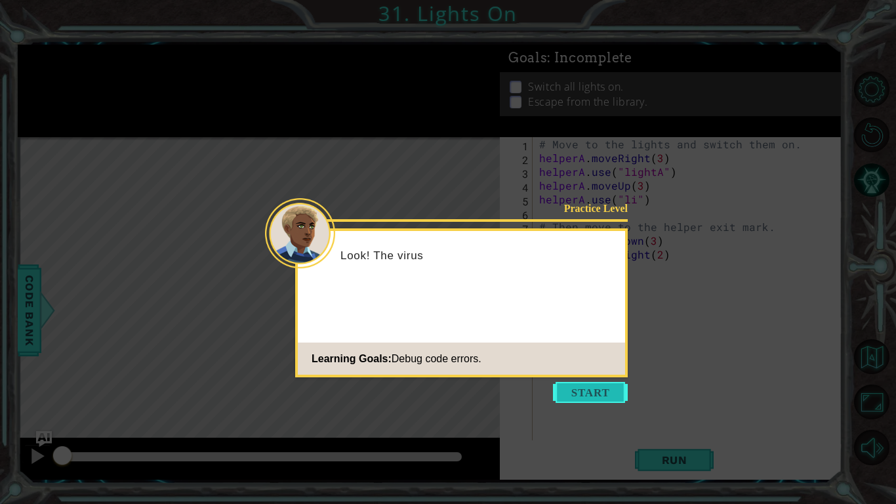
click at [601, 392] on button "Start" at bounding box center [590, 392] width 75 height 21
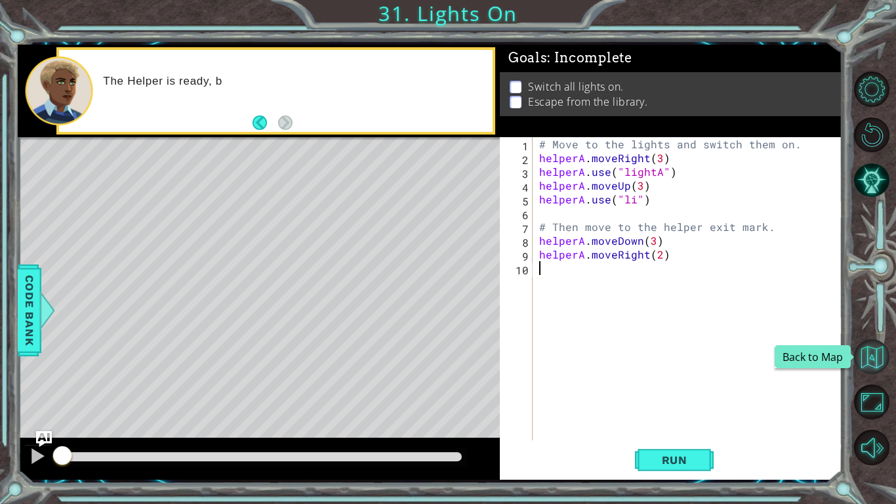
click at [883, 341] on button "Back to Map" at bounding box center [871, 356] width 35 height 35
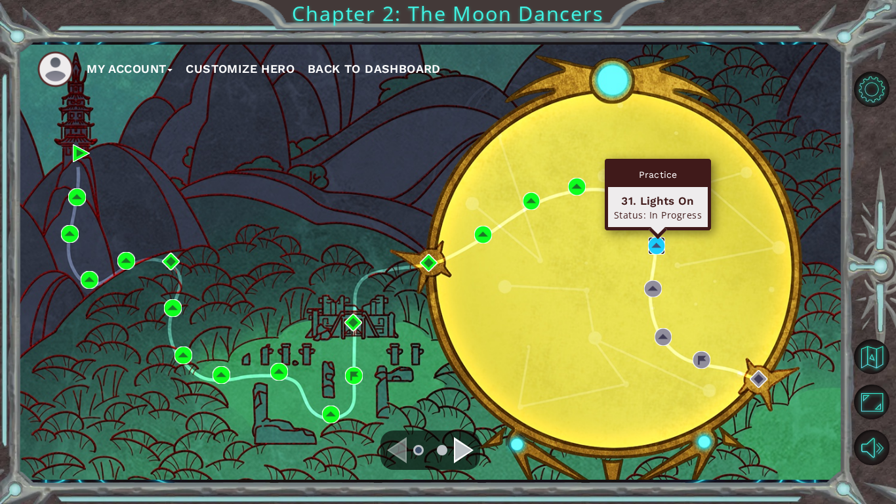
click at [652, 241] on img at bounding box center [657, 246] width 18 height 18
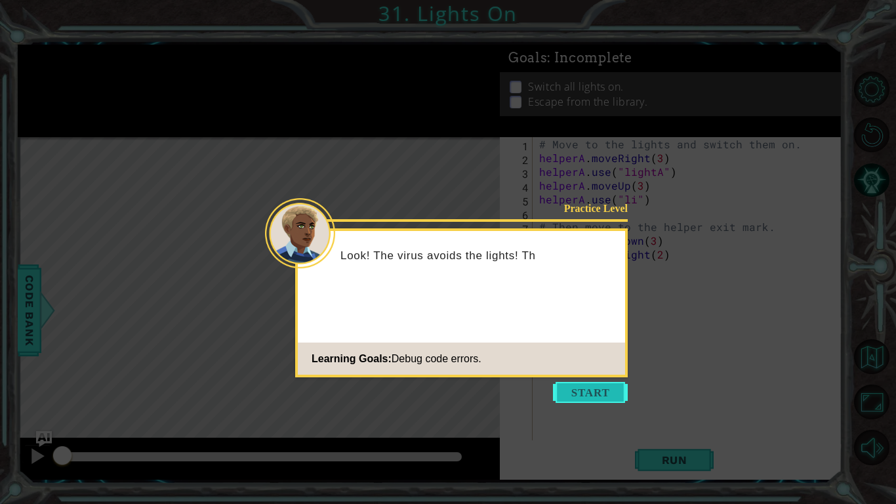
click at [583, 392] on button "Start" at bounding box center [590, 392] width 75 height 21
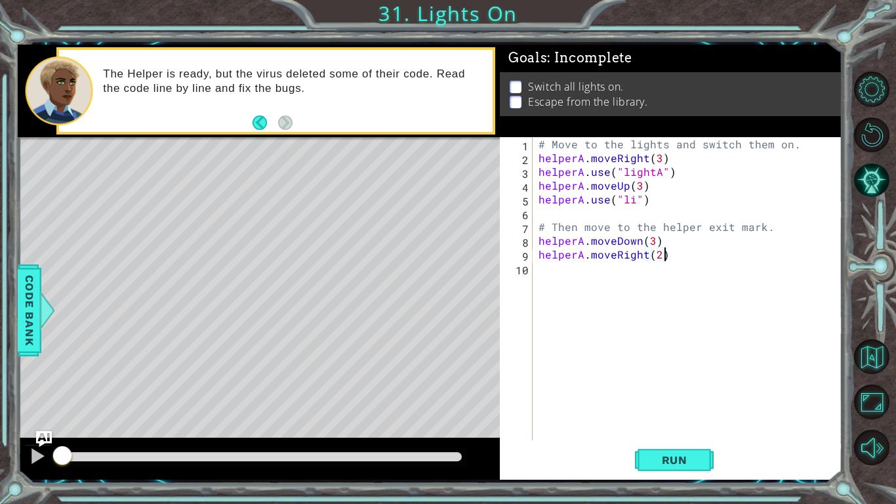
click at [683, 166] on div "# Move to the lights and switch them on. helperA . moveRight ( 3 ) helperA . us…" at bounding box center [691, 302] width 310 height 331
click at [323, 392] on div "Level Map" at bounding box center [321, 330] width 606 height 386
click at [633, 173] on div "# Move to the lights and switch them on. helperA . moveRight ( 3 ) helperA . us…" at bounding box center [691, 302] width 310 height 331
click at [644, 187] on div "# Move to the lights and switch them on. helperA . moveRight ( 3 ) helperA . us…" at bounding box center [691, 302] width 310 height 331
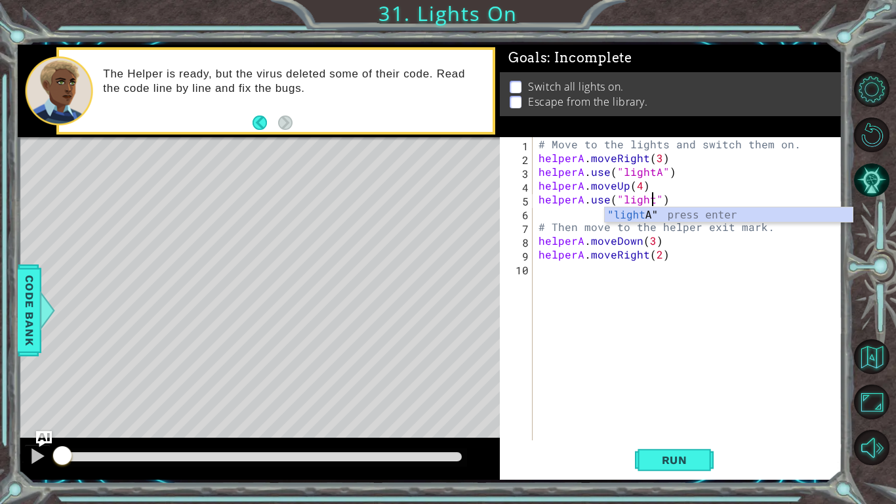
scroll to position [0, 7]
click at [650, 249] on div "# Move to the lights and switch them on. helperA . moveRight ( 3 ) helperA . us…" at bounding box center [691, 302] width 310 height 331
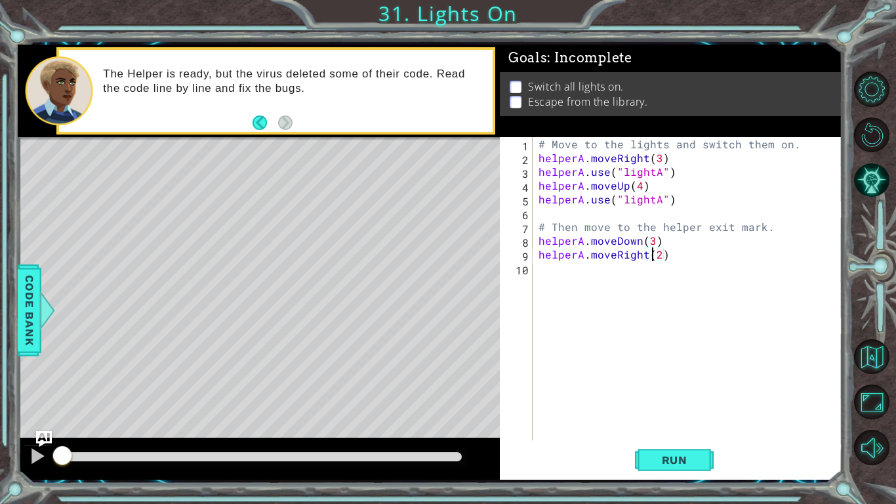
click at [660, 199] on div "# Move to the lights and switch them on. helperA . moveRight ( 3 ) helperA . us…" at bounding box center [691, 302] width 310 height 331
click at [651, 241] on div "# Move to the lights and switch them on. helperA . moveRight ( 3 ) helperA . us…" at bounding box center [691, 302] width 310 height 331
type textarea "helperA.moveDown()"
click at [682, 392] on button "Run" at bounding box center [674, 460] width 79 height 34
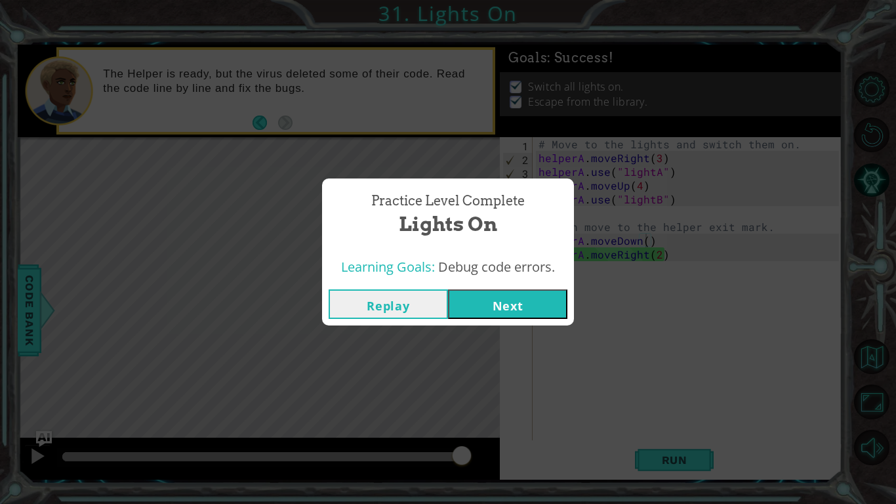
click at [403, 295] on button "Replay" at bounding box center [388, 304] width 119 height 30
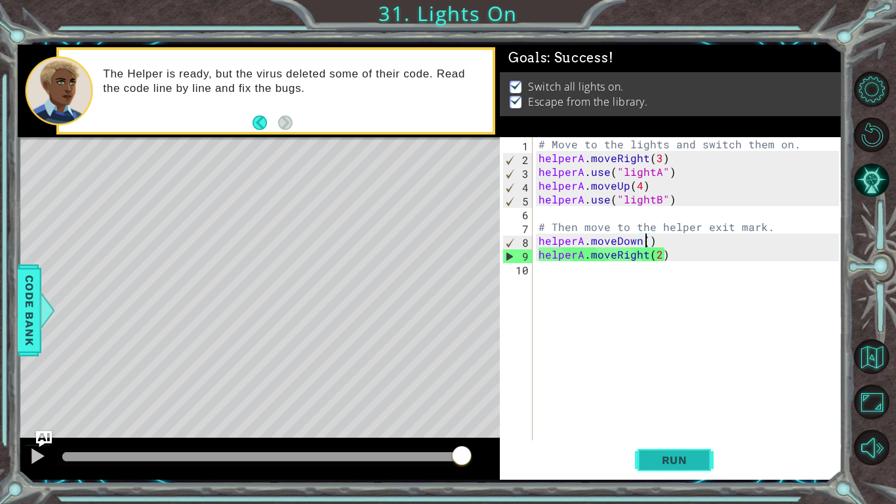
click at [679, 392] on span "Run" at bounding box center [675, 459] width 52 height 13
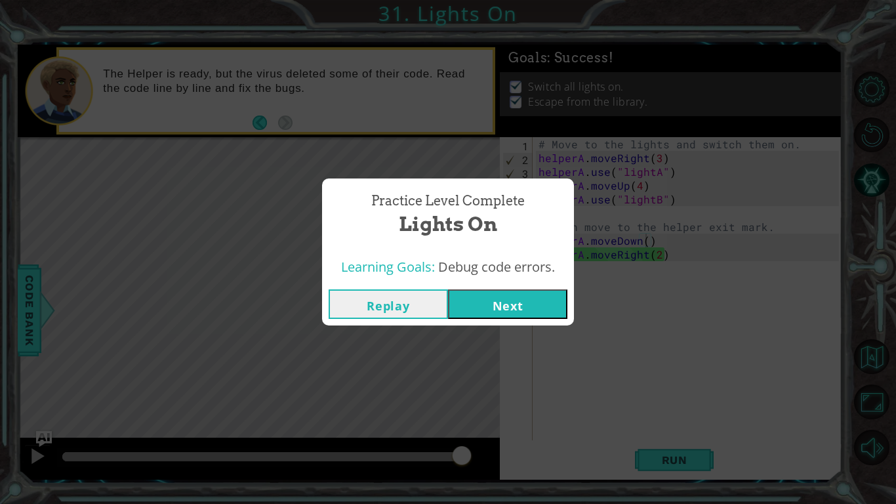
click at [523, 299] on button "Next" at bounding box center [507, 304] width 119 height 30
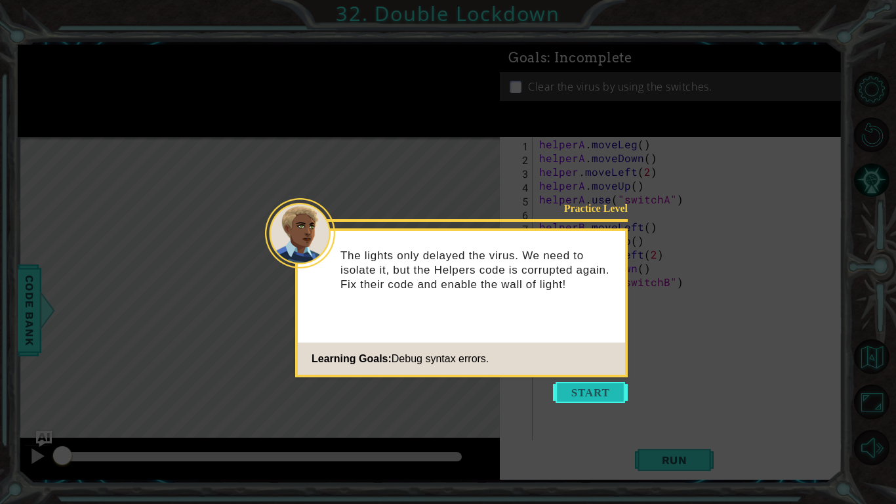
click at [622, 388] on button "Start" at bounding box center [590, 392] width 75 height 21
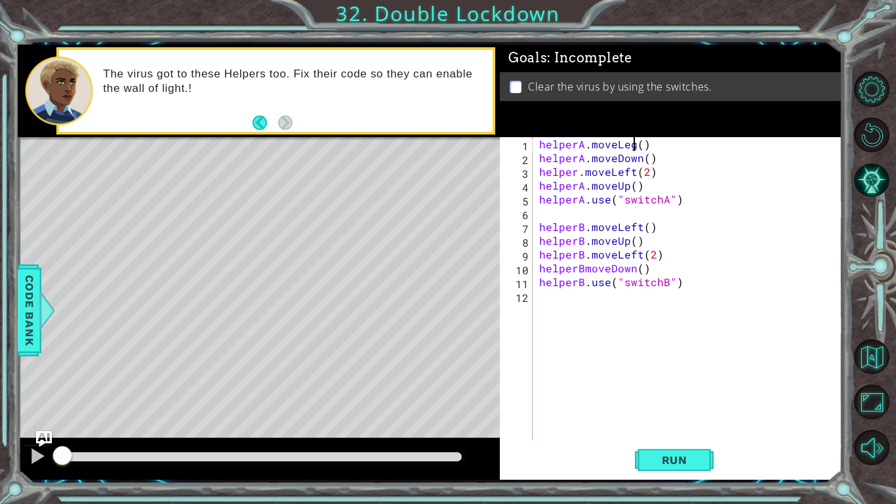
click at [632, 143] on div "helperA . moveLeg ( ) helperA . moveDown ( ) helper . moveLeft ( 2 ) helperA . …" at bounding box center [690, 302] width 309 height 331
click at [660, 202] on div "helperA . moveLeft ( ) helperA . moveDown ( ) helper . moveLeft ( 2 ) helperA .…" at bounding box center [690, 302] width 309 height 331
click at [628, 225] on div "helperA . moveLeft ( ) helperA . moveDown ( ) helper . moveLeft ( 2 ) helperA .…" at bounding box center [690, 302] width 309 height 331
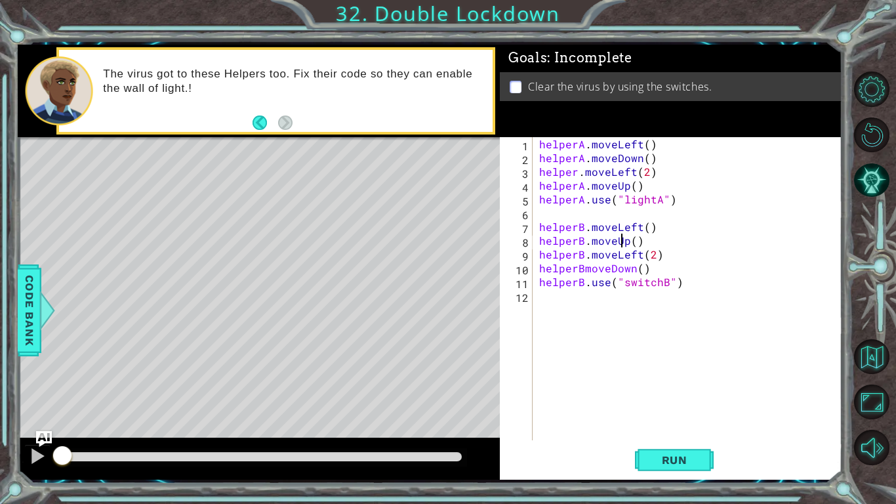
click at [623, 243] on div "helperA . moveLeft ( ) helperA . moveDown ( ) helper . moveLeft ( 2 ) helperA .…" at bounding box center [690, 302] width 309 height 331
click at [637, 254] on div "helperA . moveLeft ( ) helperA . moveDown ( ) helper . moveLeft ( 2 ) helperA .…" at bounding box center [690, 302] width 309 height 331
click at [628, 266] on div "helperA . moveLeft ( ) helperA . moveDown ( ) helper . moveLeft ( 2 ) helperA .…" at bounding box center [690, 302] width 309 height 331
click at [582, 267] on div "helperA . moveLeft ( ) helperA . moveDown ( ) helper . moveLeft ( 2 ) helperA .…" at bounding box center [690, 302] width 309 height 331
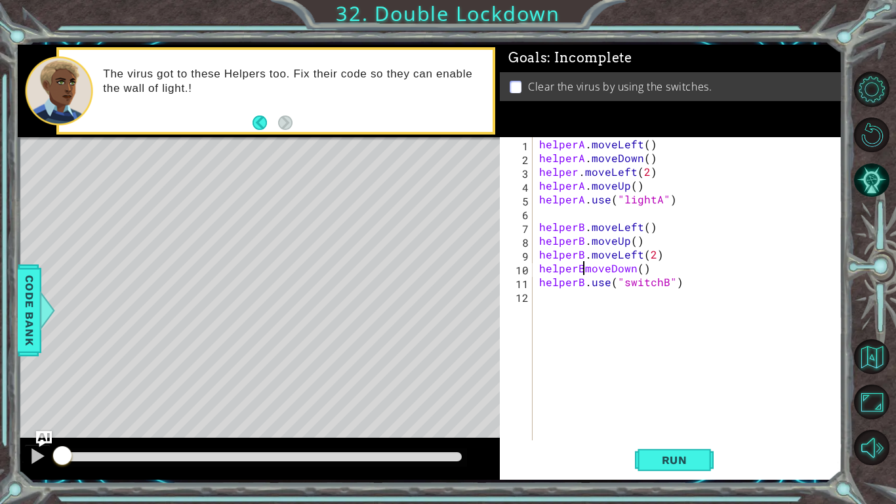
scroll to position [0, 3]
click at [617, 270] on div "helperA . moveLeft ( ) helperA . moveDown ( ) helper . moveLeft ( 2 ) helperA .…" at bounding box center [690, 302] width 309 height 331
click at [656, 287] on div "helperA . moveLeft ( ) helperA . moveDown ( ) helper . moveLeft ( 2 ) helperA .…" at bounding box center [690, 302] width 309 height 331
click at [676, 392] on button "Run" at bounding box center [674, 460] width 79 height 34
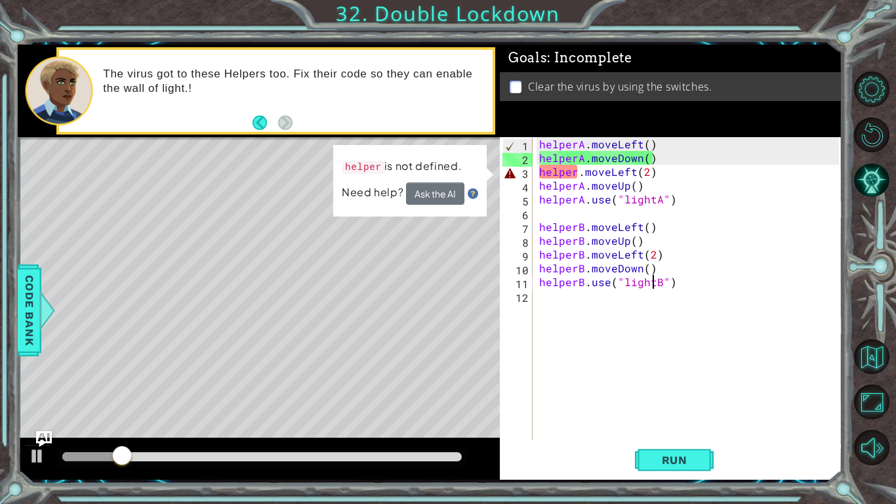
click at [576, 173] on div "helperA . moveLeft ( ) helperA . moveDown ( ) helper . moveLeft ( 2 ) helperA .…" at bounding box center [690, 302] width 309 height 331
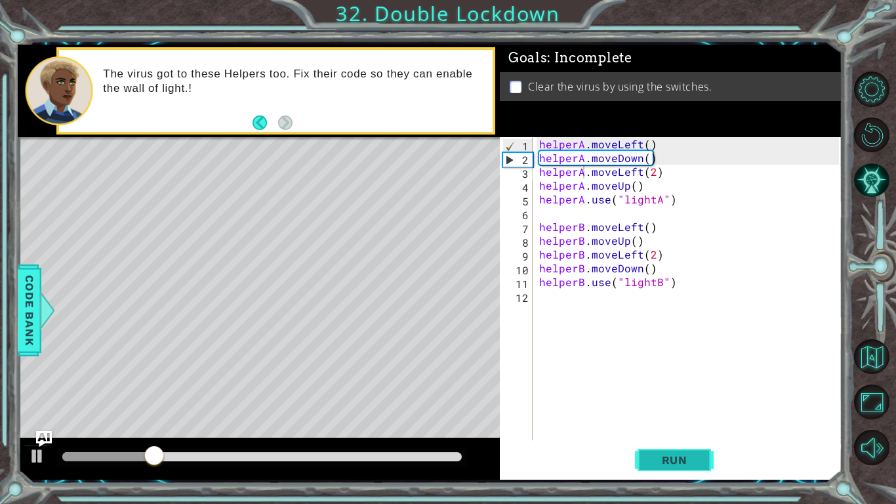
click at [696, 392] on button "Run" at bounding box center [674, 460] width 79 height 34
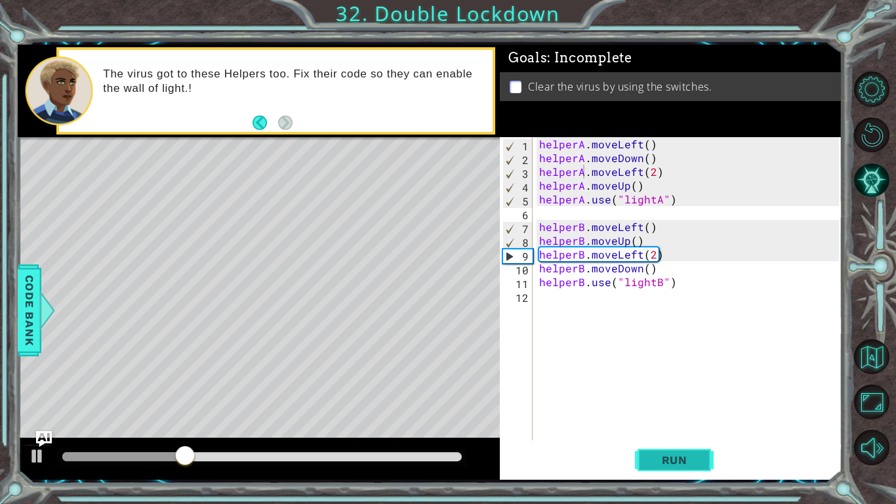
click at [664, 392] on button "Run" at bounding box center [674, 460] width 79 height 34
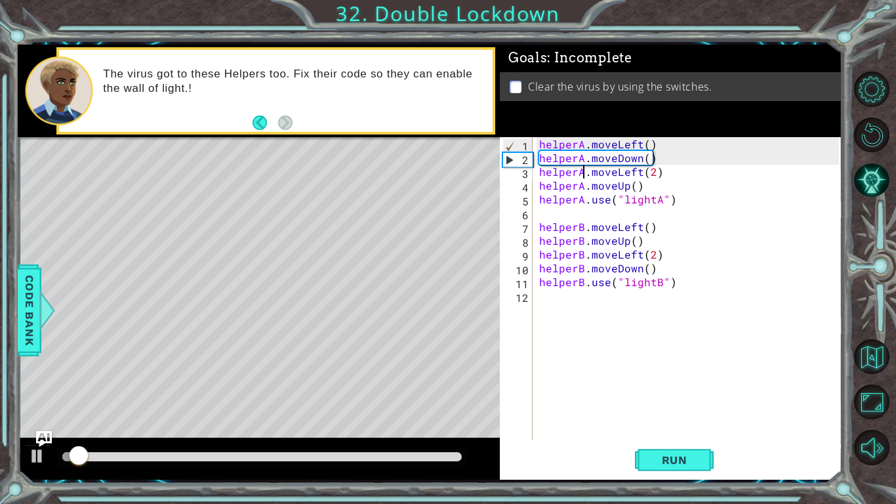
click at [649, 199] on div "helperA . moveLeft ( ) helperA . moveDown ( ) helperA . moveLeft ( 2 ) helperA …" at bounding box center [690, 302] width 309 height 331
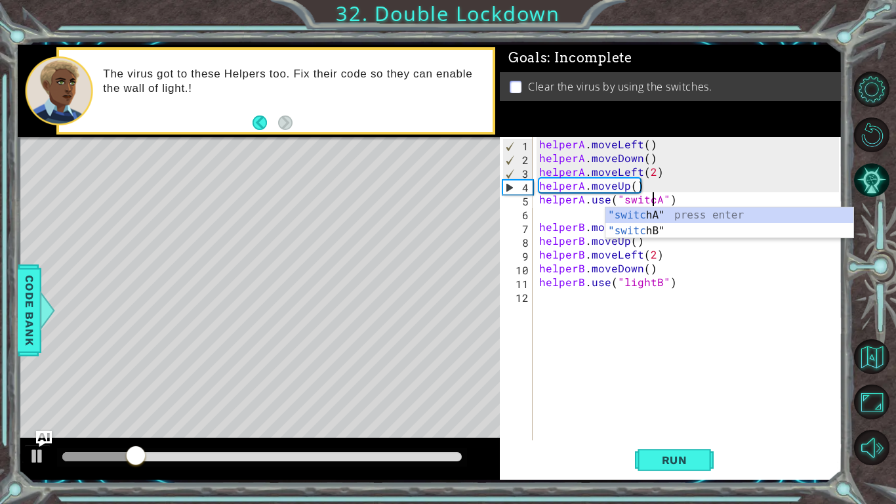
scroll to position [0, 7]
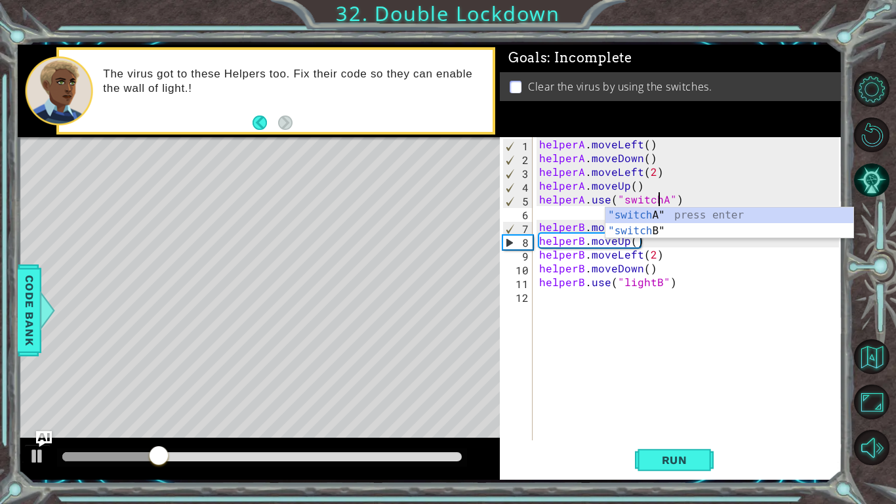
click at [648, 285] on div "helperA . moveLeft ( ) helperA . moveDown ( ) helperA . moveLeft ( 2 ) helperA …" at bounding box center [690, 302] width 309 height 331
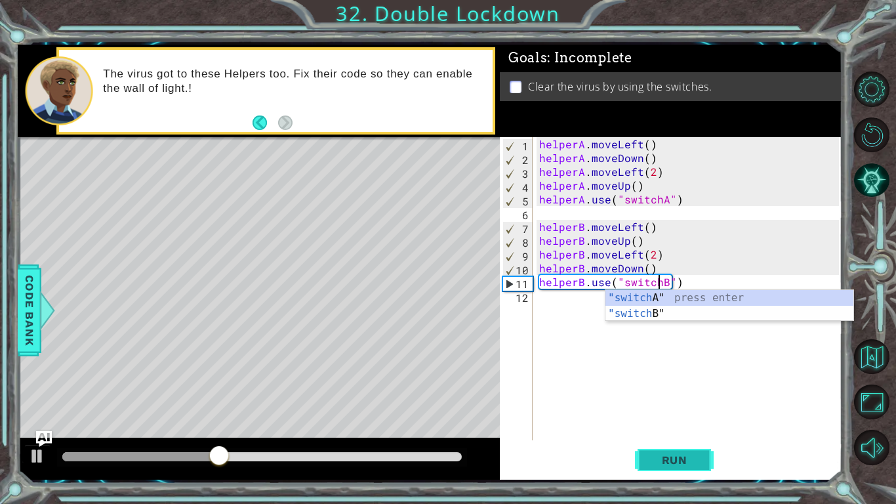
type textarea "helperB.use("switchB")"
click at [668, 392] on button "Run" at bounding box center [674, 460] width 79 height 34
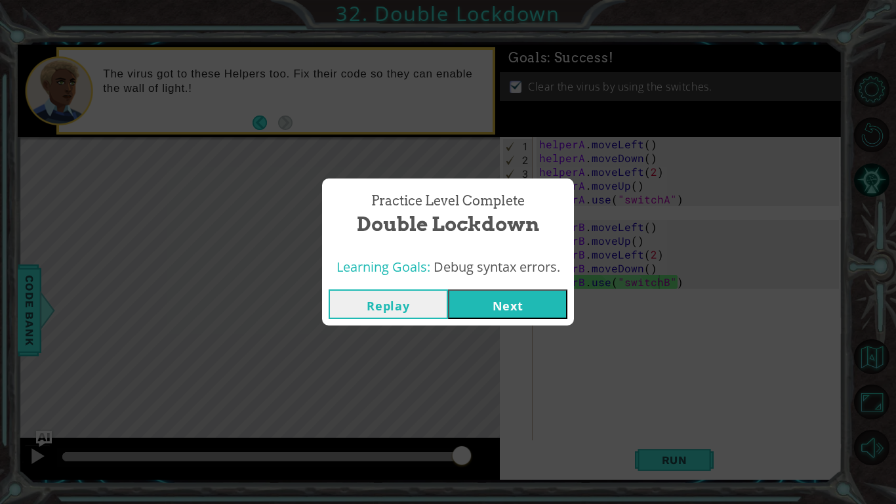
click at [518, 304] on button "Next" at bounding box center [507, 304] width 119 height 30
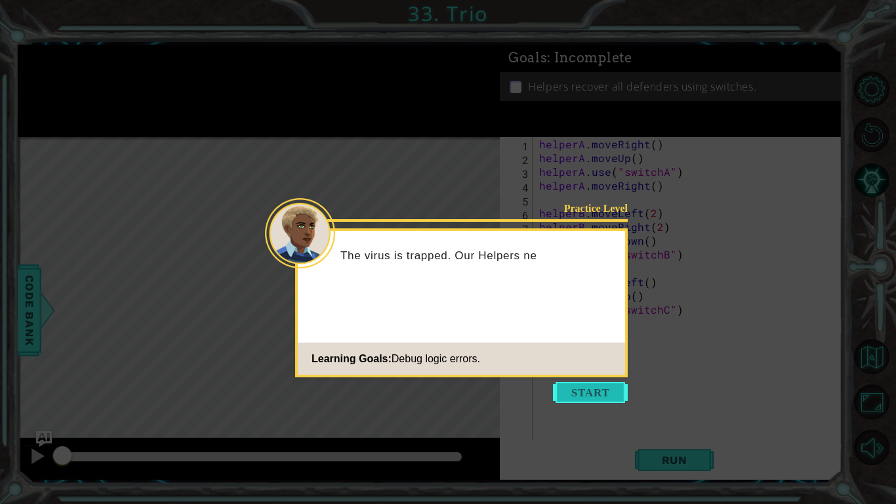
click at [567, 388] on button "Start" at bounding box center [590, 392] width 75 height 21
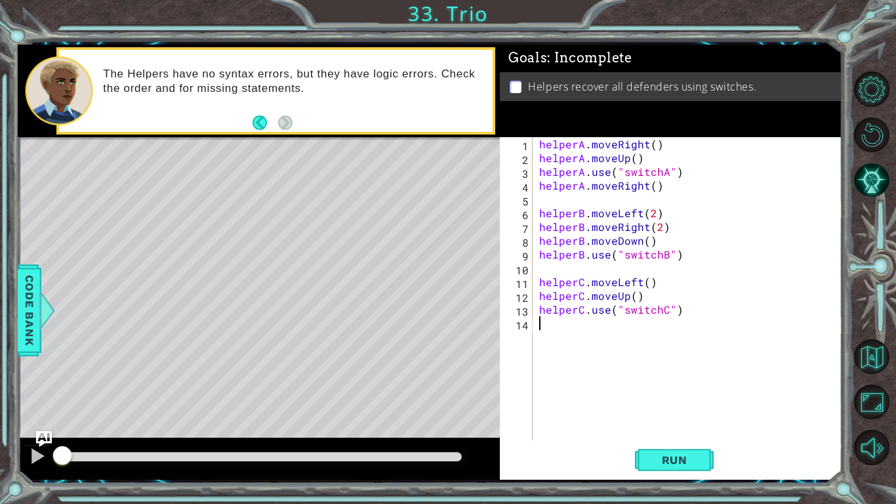
click at [611, 147] on div "helperA . moveRight ( ) helperA . moveUp ( ) helperA . use ( "switchA" ) helper…" at bounding box center [690, 302] width 309 height 331
click at [641, 154] on div "helperA . moveRight ( ) helperA . moveUp ( ) helperA . use ( "switchA" ) helper…" at bounding box center [690, 302] width 309 height 331
click at [662, 190] on div "helperA . moveRight ( ) helperA . moveUp ( ) helperA . use ( "switchA" ) helper…" at bounding box center [690, 302] width 309 height 331
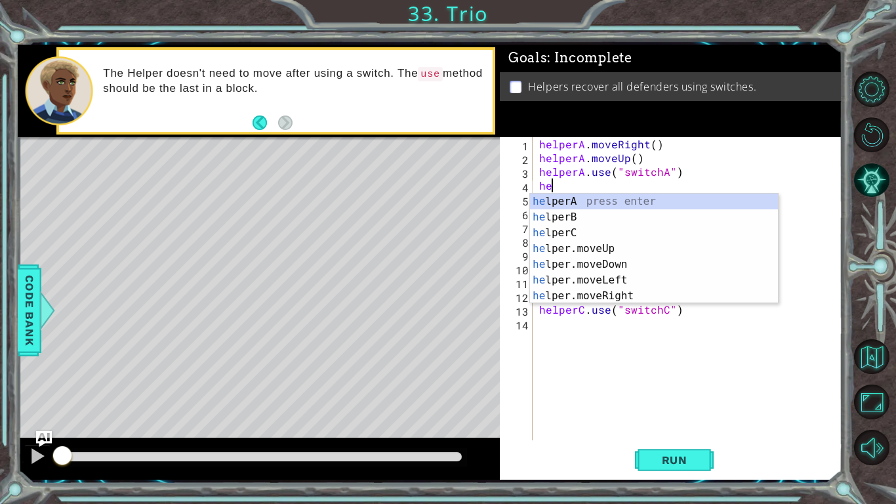
type textarea "h"
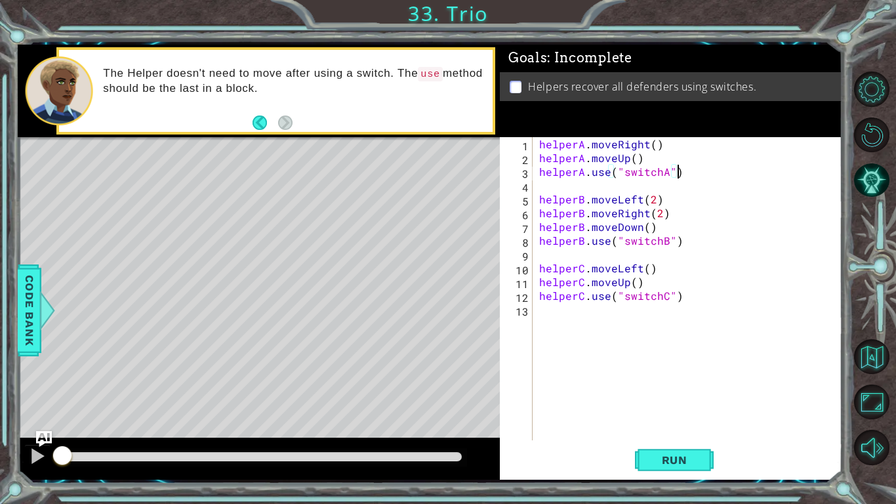
click at [649, 162] on div "helperA . moveRight ( ) helperA . moveUp ( ) helperA . use ( "switchA" ) helper…" at bounding box center [690, 302] width 309 height 331
type textarea "helperA.moveUp()"
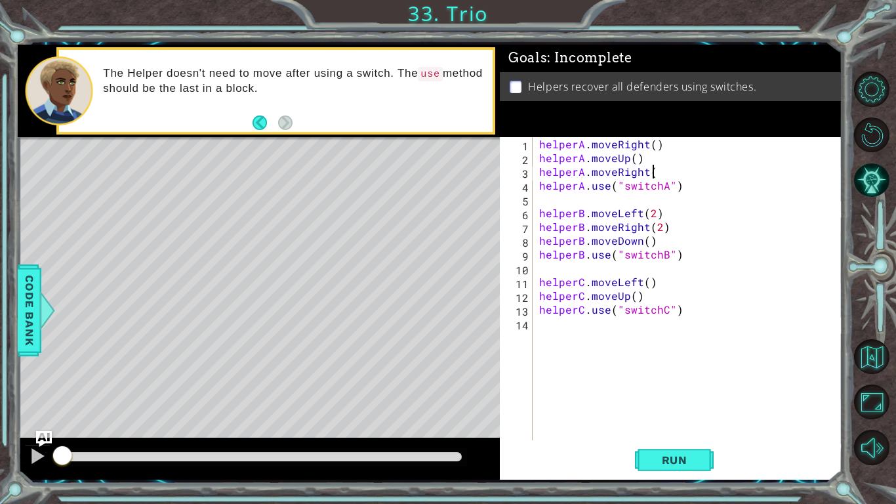
scroll to position [0, 7]
click at [639, 212] on div "helperA . moveRight ( ) helperA . moveUp ( ) helperA . moveRight ( ) helperA . …" at bounding box center [690, 302] width 309 height 331
click at [655, 216] on div "helperA . moveRight ( ) helperA . moveUp ( ) helperA . moveRight ( ) helperA . …" at bounding box center [690, 302] width 309 height 331
click at [662, 227] on div "helperA . moveRight ( ) helperA . moveUp ( ) helperA . moveRight ( ) helperA . …" at bounding box center [690, 302] width 309 height 331
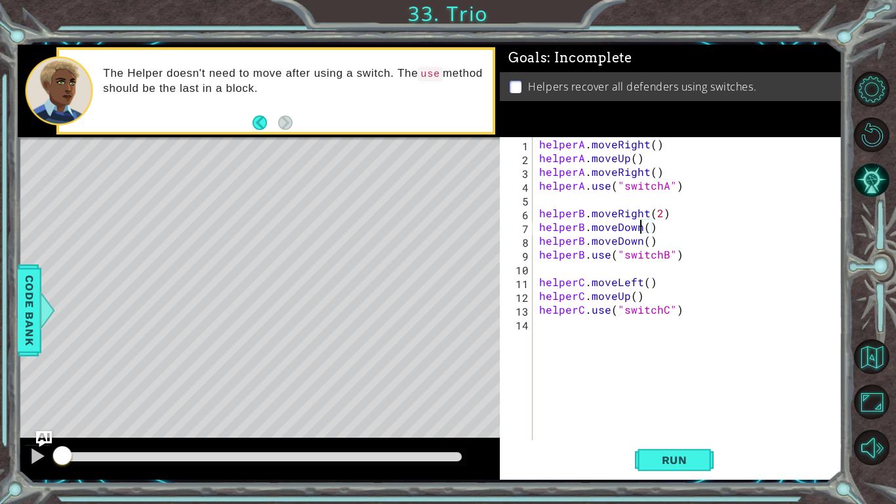
click at [643, 223] on div "helperA . moveRight ( ) helperA . moveUp ( ) helperA . moveRight ( ) helperA . …" at bounding box center [690, 302] width 309 height 331
click at [639, 242] on div "helperA . moveRight ( ) helperA . moveUp ( ) helperA . moveRight ( ) helperA . …" at bounding box center [690, 302] width 309 height 331
click at [645, 239] on div "helperA . moveRight ( ) helperA . moveUp ( ) helperA . moveRight ( ) helperA . …" at bounding box center [690, 302] width 309 height 331
click at [635, 284] on div "helperA . moveRight ( ) helperA . moveUp ( ) helperA . moveRight ( ) helperA . …" at bounding box center [690, 302] width 309 height 331
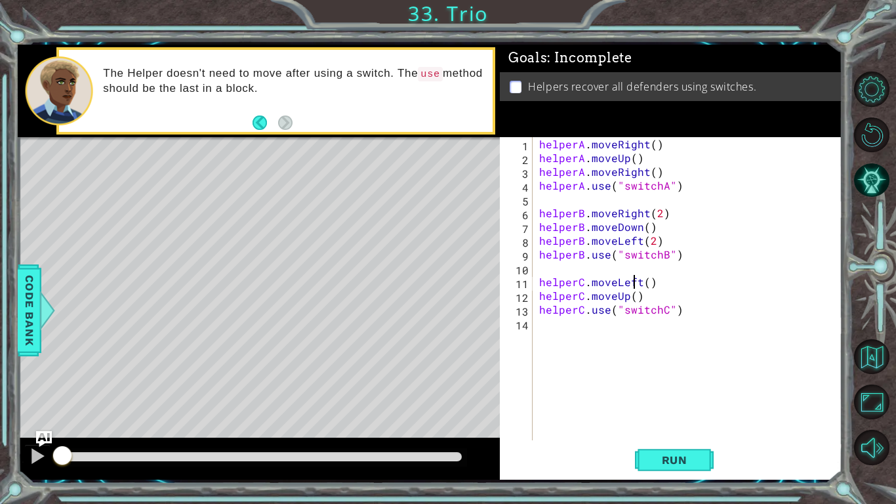
click at [640, 296] on div "helperA . moveRight ( ) helperA . moveUp ( ) helperA . moveRight ( ) helperA . …" at bounding box center [690, 302] width 309 height 331
type textarea "helperC.moveUp()"
click at [662, 392] on span "Run" at bounding box center [675, 459] width 52 height 13
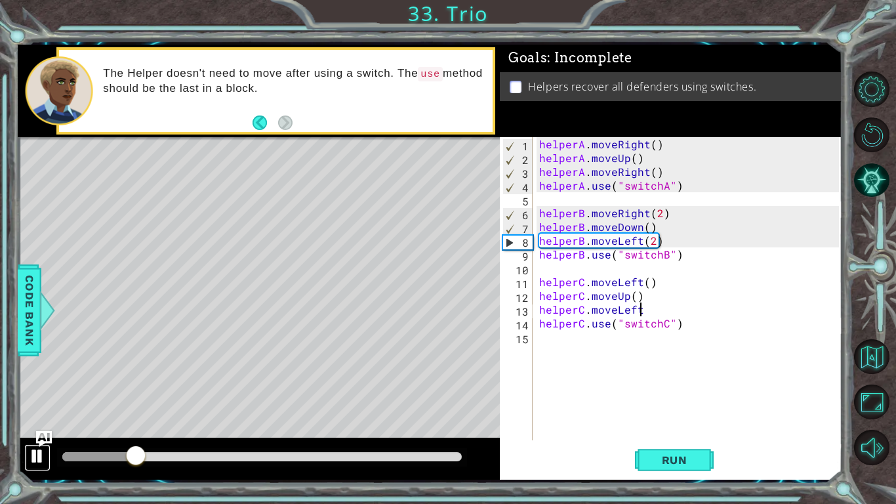
click at [38, 392] on div at bounding box center [37, 455] width 17 height 17
click at [638, 246] on div "helperA . moveRight ( ) helperA . moveUp ( ) helperA . moveRight ( ) helperA . …" at bounding box center [690, 302] width 309 height 331
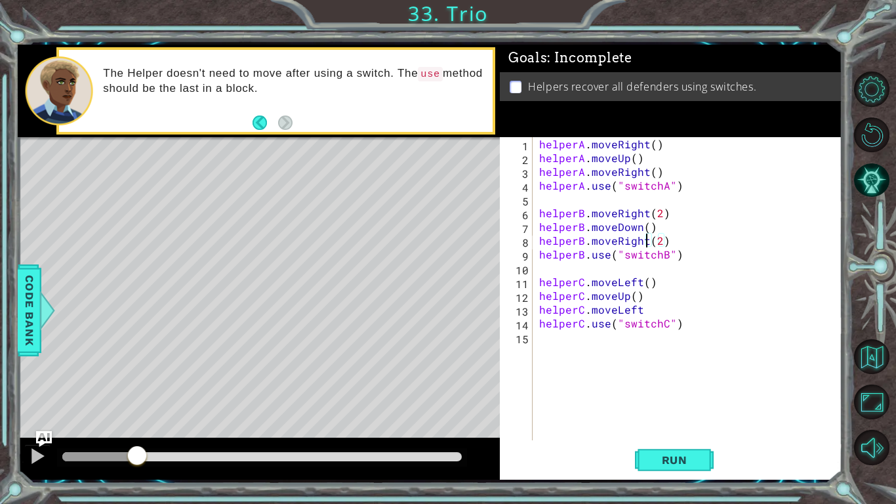
scroll to position [0, 7]
click at [643, 212] on div "helperA . moveRight ( ) helperA . moveUp ( ) helperA . moveRight ( ) helperA . …" at bounding box center [690, 302] width 309 height 331
click at [655, 392] on span "Run" at bounding box center [675, 459] width 52 height 13
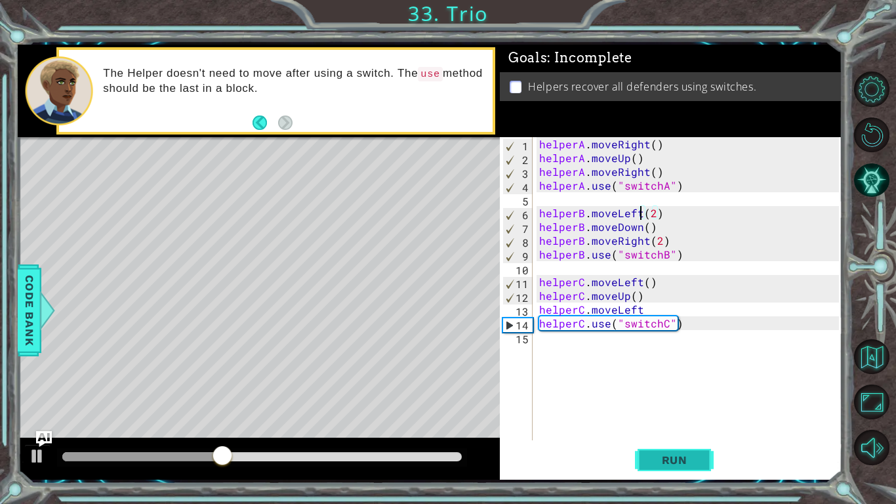
click at [672, 392] on span "Run" at bounding box center [675, 459] width 52 height 13
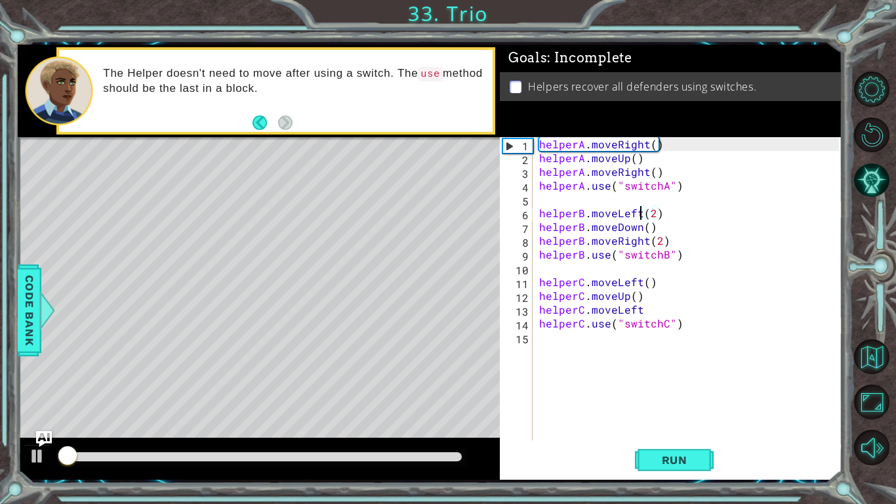
click at [658, 310] on div "helperA . moveRight ( ) helperA . moveUp ( ) helperA . moveRight ( ) helperA . …" at bounding box center [690, 302] width 309 height 331
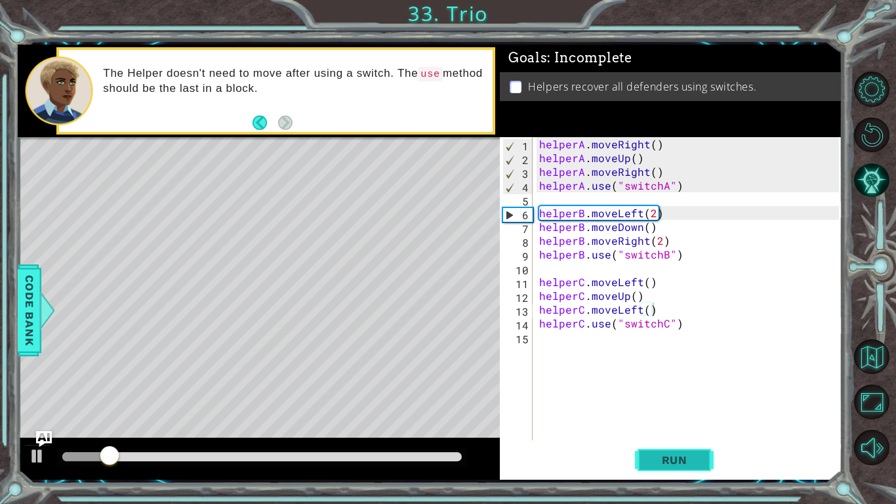
click at [642, 392] on button "Run" at bounding box center [674, 460] width 79 height 34
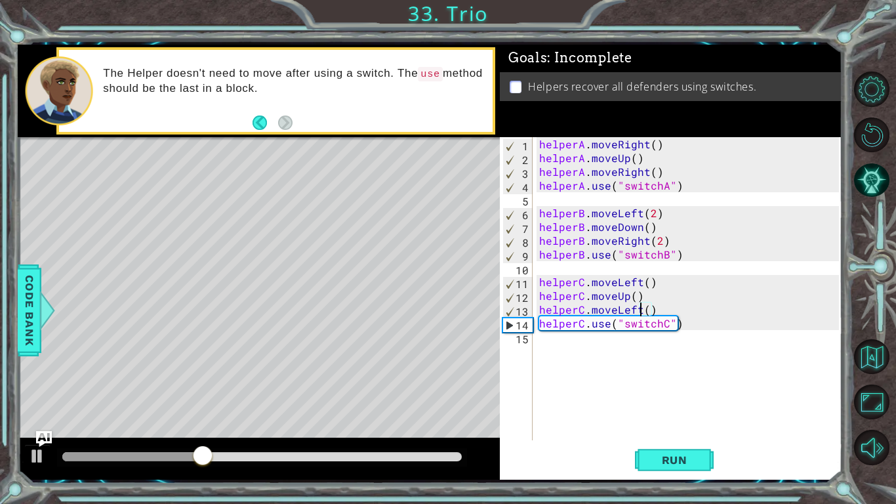
click at [637, 309] on div "helperA . moveRight ( ) helperA . moveUp ( ) helperA . moveRight ( ) helperA . …" at bounding box center [690, 302] width 309 height 331
type textarea "helperC.moveRight()"
click at [641, 392] on button "Run" at bounding box center [674, 460] width 79 height 34
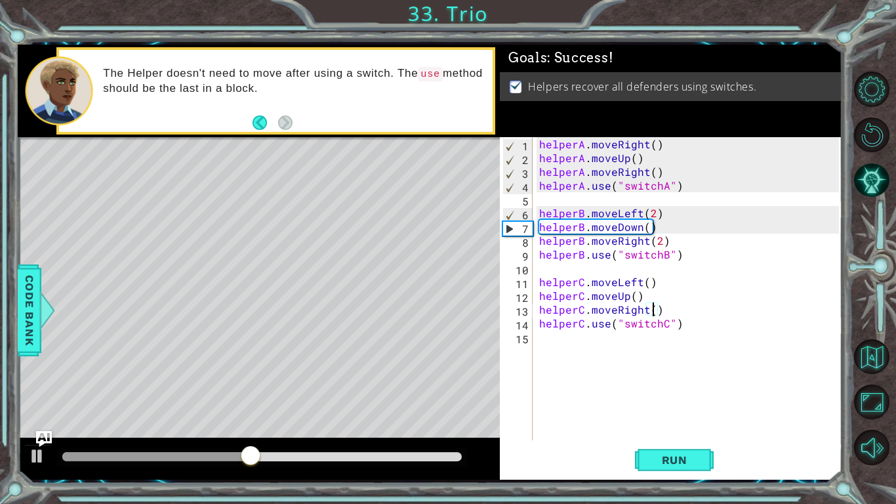
click at [417, 392] on div at bounding box center [261, 456] width 399 height 9
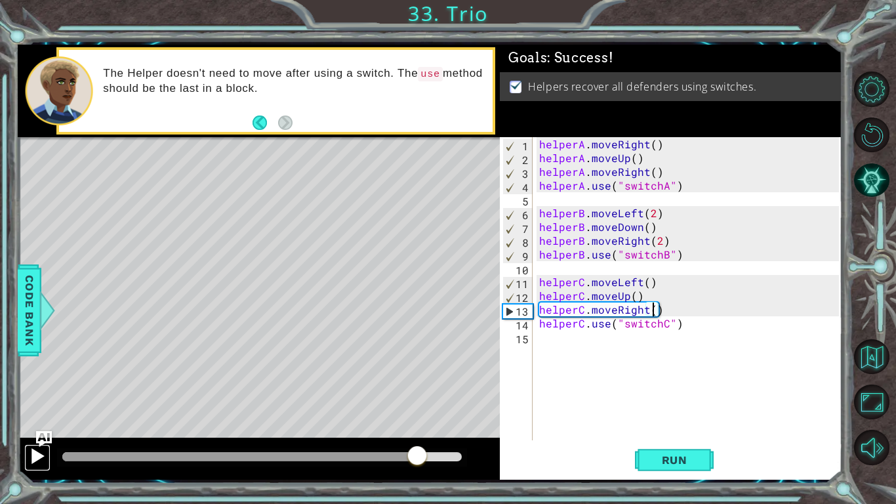
click at [42, 392] on div at bounding box center [37, 455] width 17 height 17
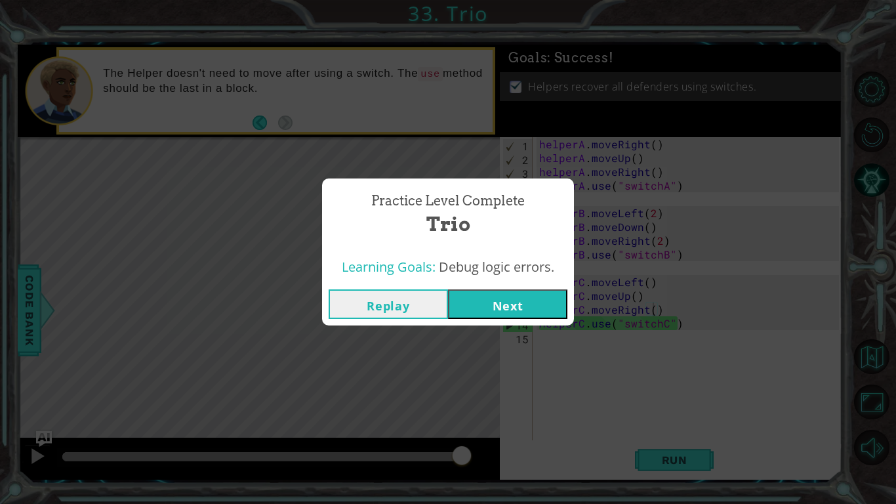
click at [471, 300] on button "Next" at bounding box center [507, 304] width 119 height 30
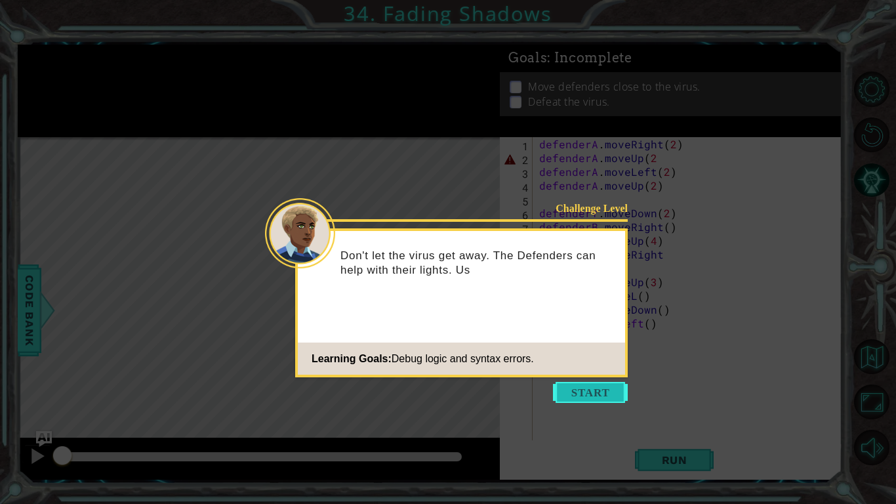
click at [582, 390] on button "Start" at bounding box center [590, 392] width 75 height 21
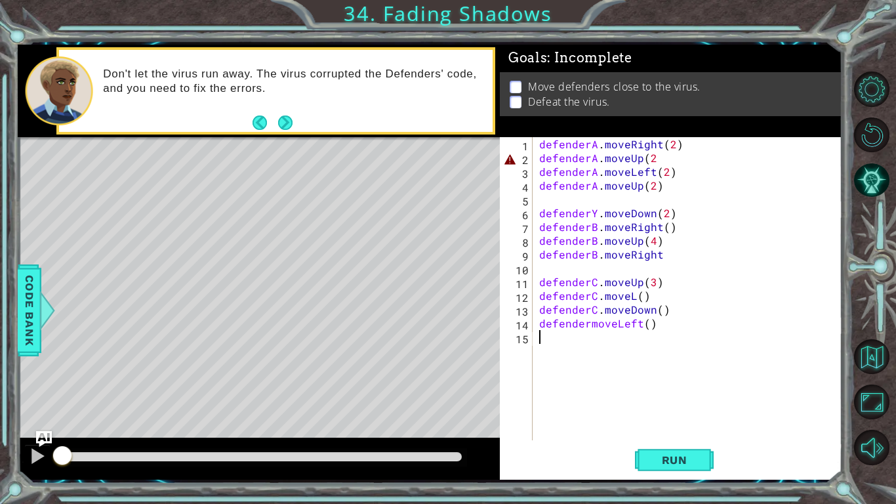
click at [657, 159] on div "defenderA . moveRight ( 2 ) defenderA . moveUp ( 2 defenderA . moveLeft ( 2 ) d…" at bounding box center [690, 302] width 309 height 331
click at [652, 183] on div "defenderA . moveRight ( 2 ) defenderA . moveUp ( 2 ) defenderA . moveLeft ( 2 )…" at bounding box center [690, 302] width 309 height 331
click at [653, 209] on div "defenderA . moveRight ( 2 ) defenderA . moveUp ( 2 ) defenderA . moveLeft ( 2 )…" at bounding box center [690, 302] width 309 height 331
click at [596, 209] on div "defenderA . moveRight ( 2 ) defenderA . moveUp ( 2 ) defenderA . moveLeft ( 2 )…" at bounding box center [690, 302] width 309 height 331
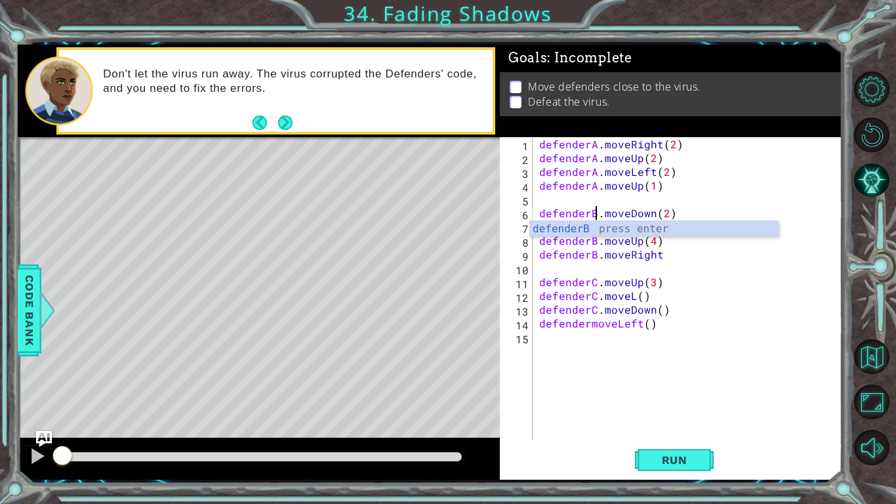
scroll to position [0, 3]
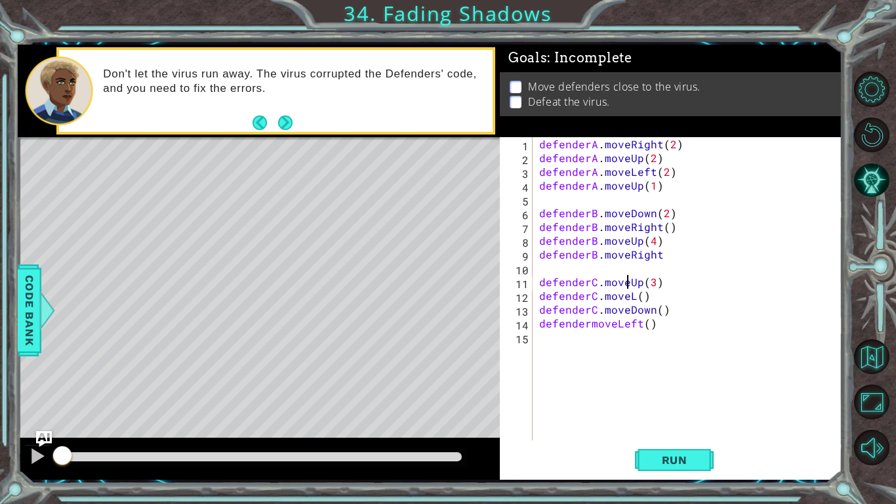
click at [627, 280] on div "defenderA . moveRight ( 2 ) defenderA . moveUp ( 2 ) defenderA . moveLeft ( 2 )…" at bounding box center [690, 302] width 309 height 331
click at [639, 216] on div "defenderA . moveRight ( 2 ) defenderA . moveUp ( 2 ) defenderA . moveLeft ( 2 )…" at bounding box center [690, 302] width 309 height 331
click at [666, 256] on div "defenderA . moveRight ( 2 ) defenderA . moveUp ( 2 ) defenderA . moveLeft ( 2 )…" at bounding box center [690, 302] width 309 height 331
click at [622, 285] on div "defenderA . moveRight ( 2 ) defenderA . moveUp ( 2 ) defenderA . moveLeft ( 2 )…" at bounding box center [690, 302] width 309 height 331
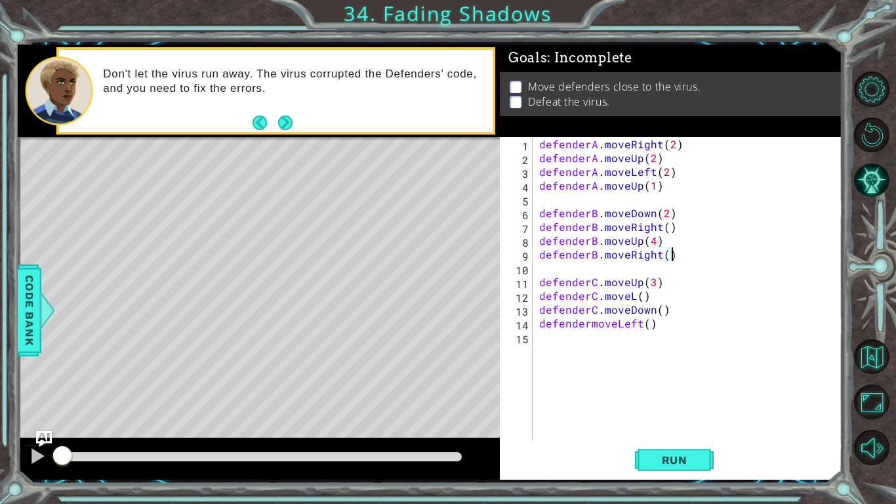
scroll to position [0, 7]
click at [635, 299] on div "defenderA . moveRight ( 2 ) defenderA . moveUp ( 2 ) defenderA . moveLeft ( 2 )…" at bounding box center [690, 302] width 309 height 331
click at [631, 285] on div "defenderA . moveRight ( 2 ) defenderA . moveUp ( 2 ) defenderA . moveLeft ( 2 )…" at bounding box center [690, 302] width 309 height 331
click at [593, 325] on div "defenderA . moveRight ( 2 ) defenderA . moveUp ( 2 ) defenderA . moveLeft ( 2 )…" at bounding box center [690, 302] width 309 height 331
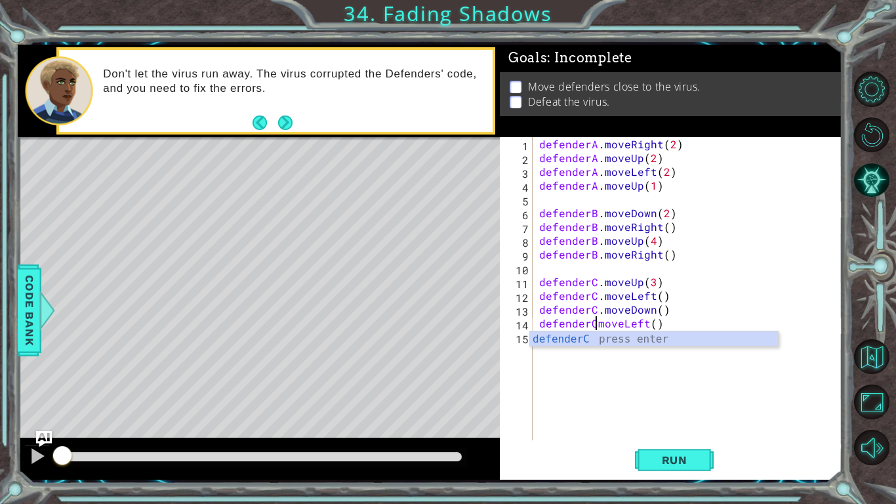
scroll to position [0, 4]
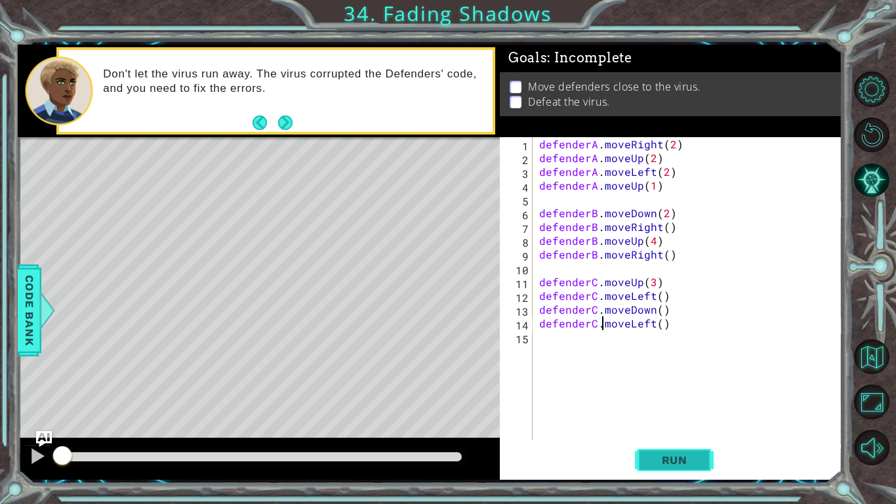
click at [662, 392] on button "Run" at bounding box center [674, 460] width 79 height 34
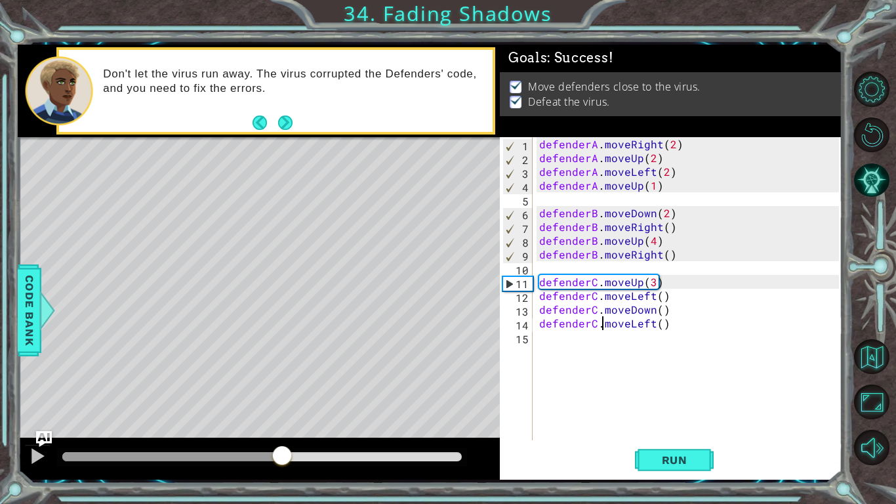
click at [284, 392] on div "methods defender moveUp() moveDown() moveLeft() moveRight() Code Bank Don't let…" at bounding box center [430, 262] width 824 height 435
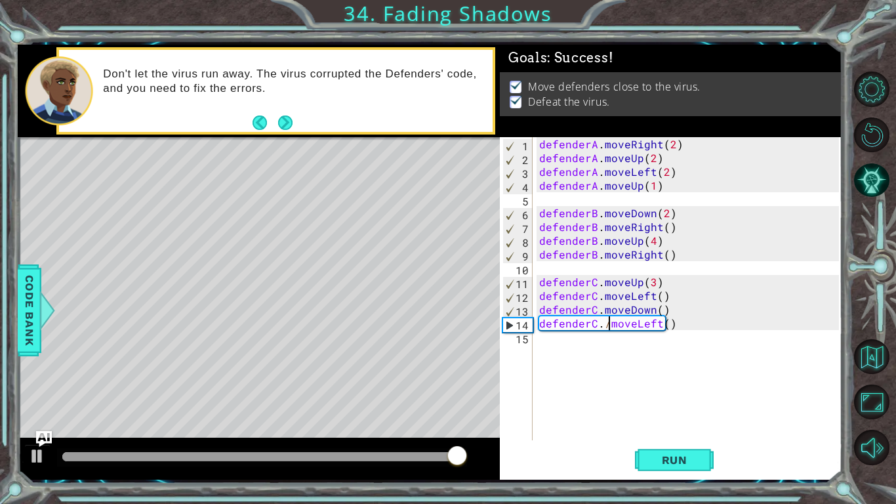
type textarea "defenderC./moveLeft()"
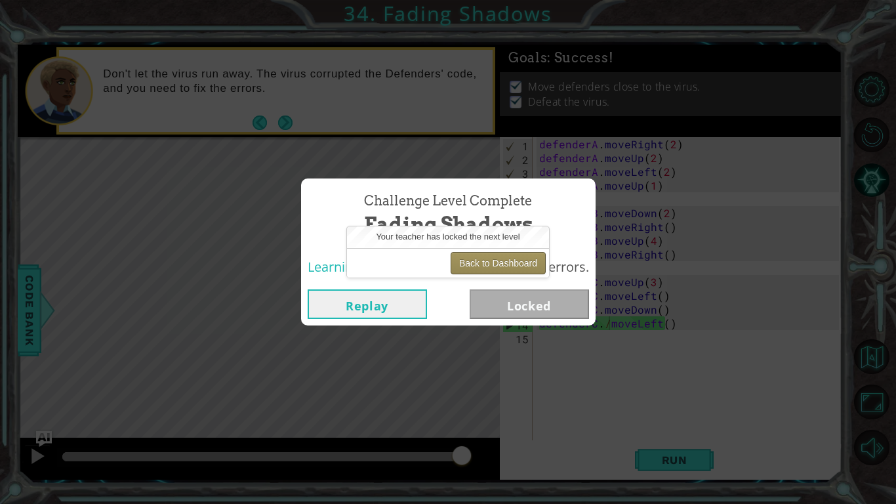
click at [521, 267] on button "Back to Dashboard" at bounding box center [498, 263] width 95 height 22
click at [520, 266] on button "Back to Dashboard" at bounding box center [498, 263] width 95 height 22
click at [403, 298] on button "Replay" at bounding box center [367, 304] width 119 height 30
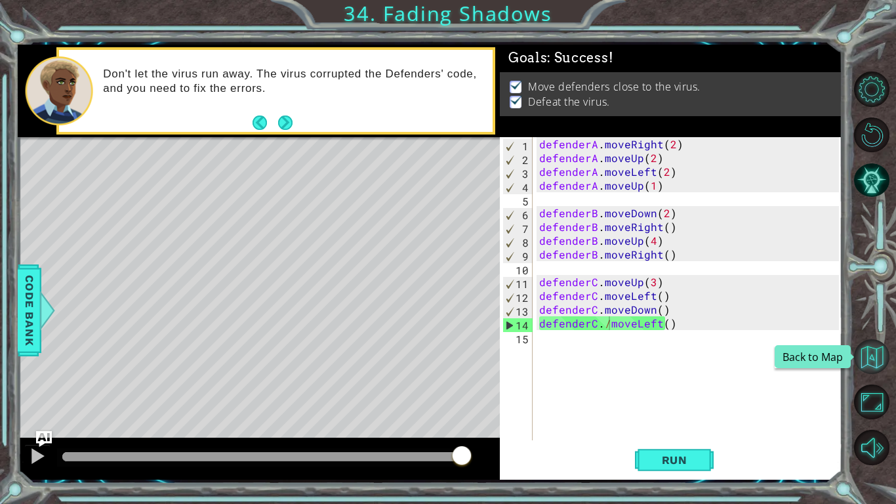
click at [876, 344] on button "Back to Map" at bounding box center [871, 356] width 35 height 35
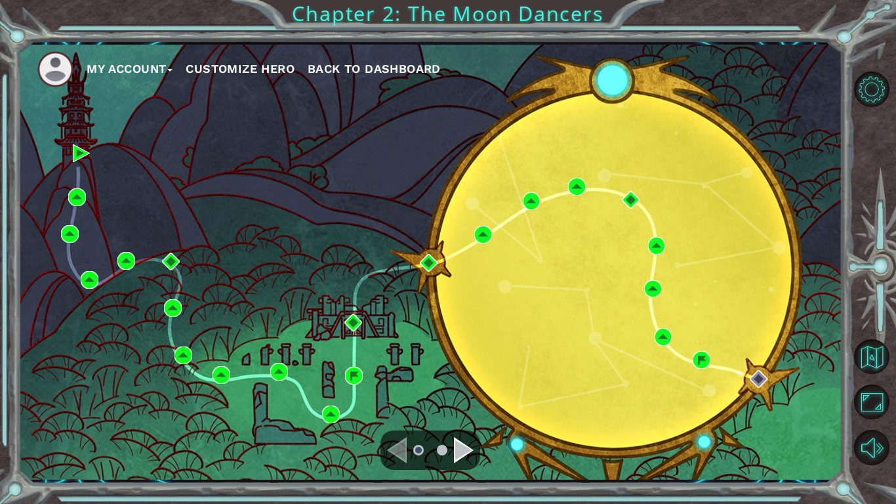
click at [458, 392] on div "Navigate to the next page" at bounding box center [464, 450] width 20 height 26
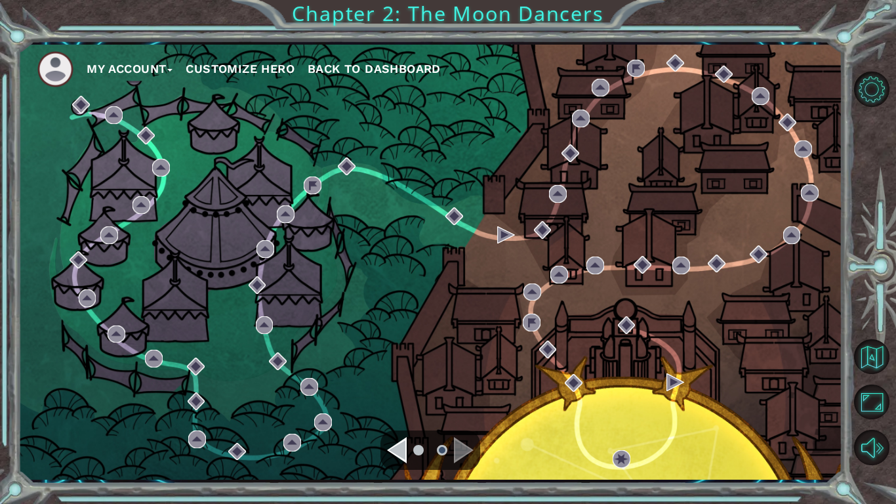
click at [471, 392] on div "My Account Customize Hero Back to Dashboard" at bounding box center [430, 262] width 824 height 435
click at [407, 392] on ul at bounding box center [430, 450] width 47 height 26
click at [401, 392] on div "Navigate to the previous page" at bounding box center [397, 450] width 20 height 26
